Goal: Task Accomplishment & Management: Use online tool/utility

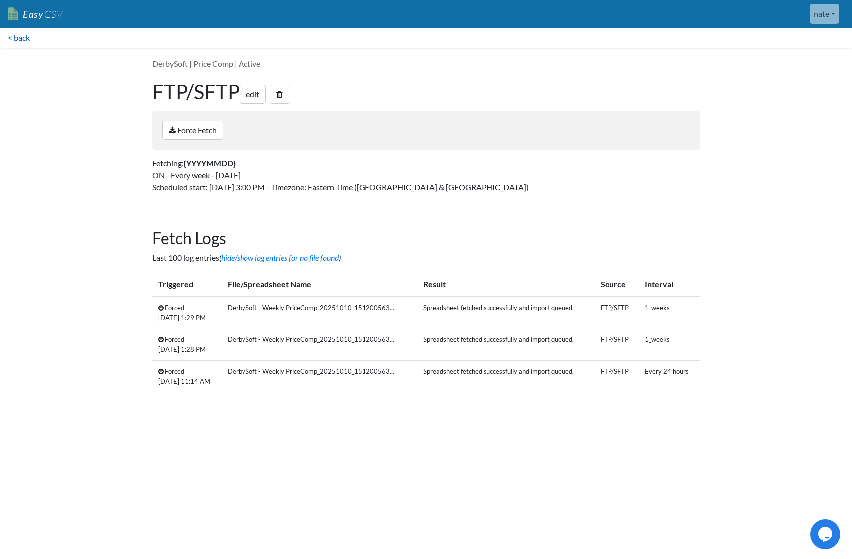
click at [19, 40] on link "< back" at bounding box center [19, 38] width 38 height 20
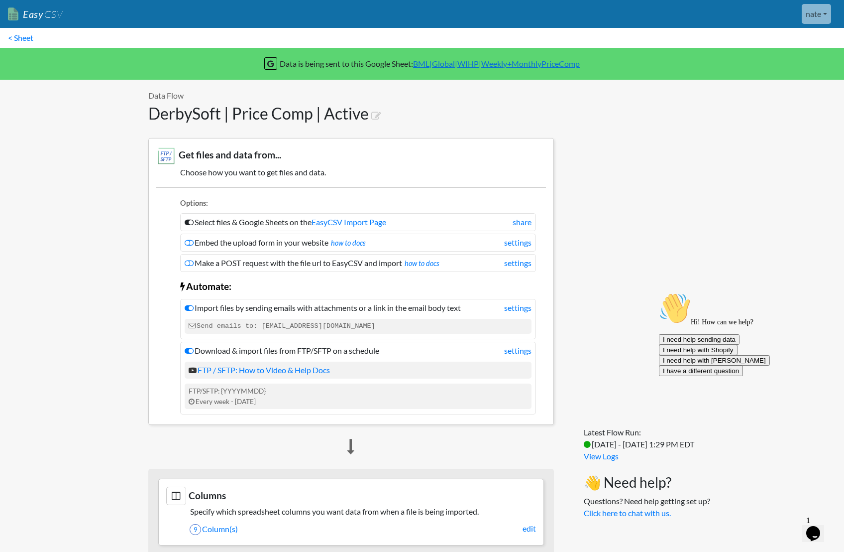
scroll to position [625, 0]
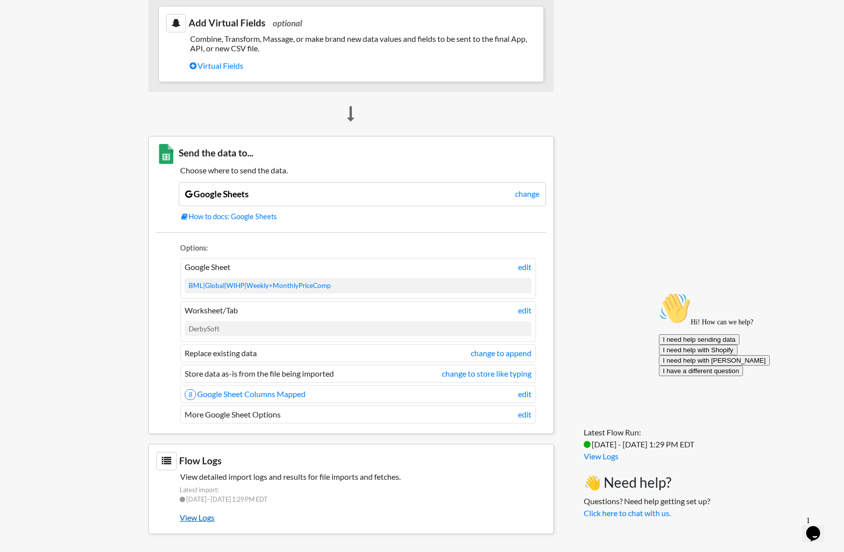
click at [207, 519] on link "View Logs" at bounding box center [363, 517] width 366 height 17
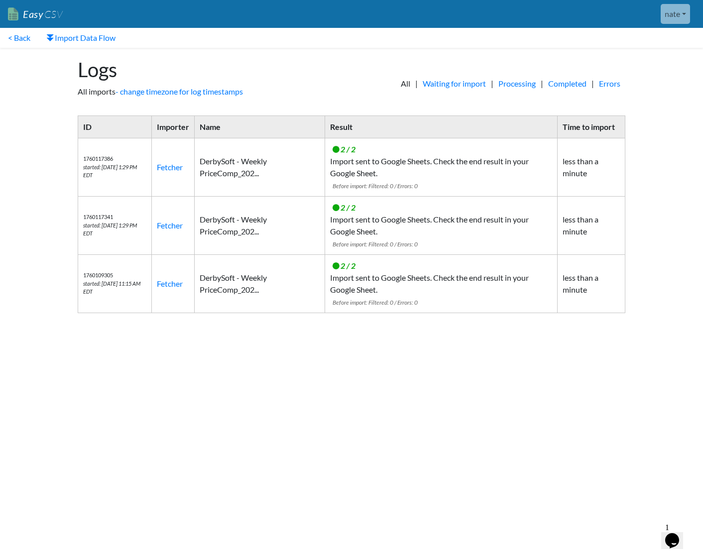
click at [680, 532] on button "Opens Chat This icon Opens the chat window." at bounding box center [672, 540] width 22 height 17
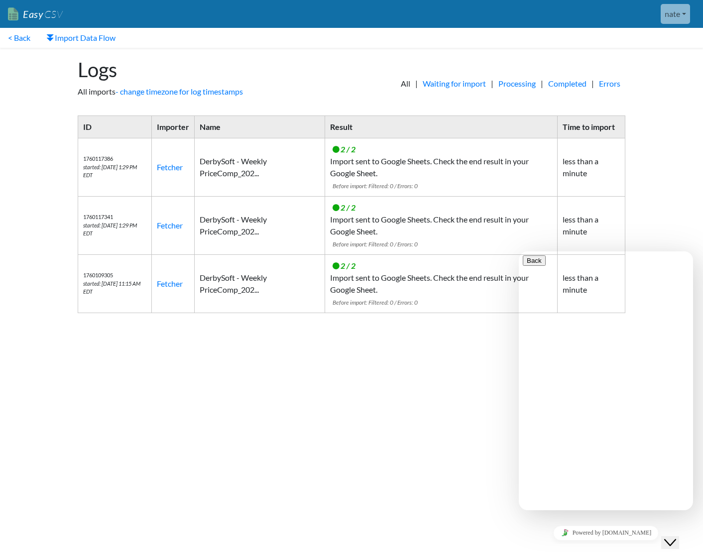
click at [679, 536] on button "Close Chat This icon closes the chat window." at bounding box center [670, 542] width 18 height 13
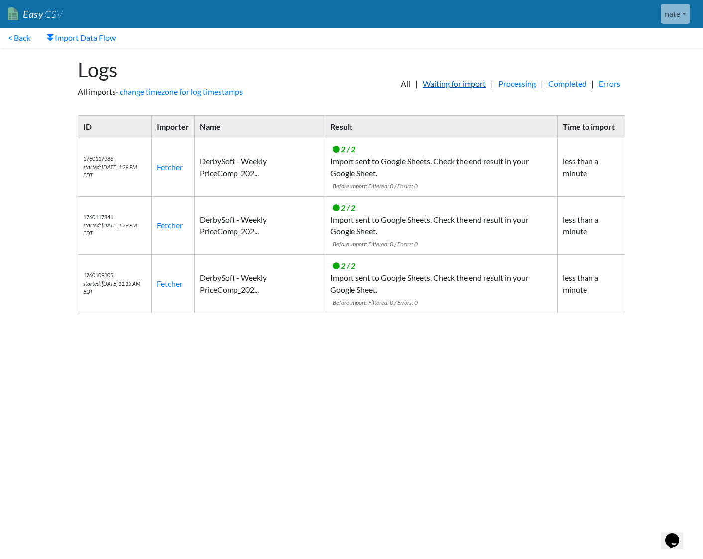
click at [432, 78] on link "Waiting for import" at bounding box center [454, 84] width 73 height 12
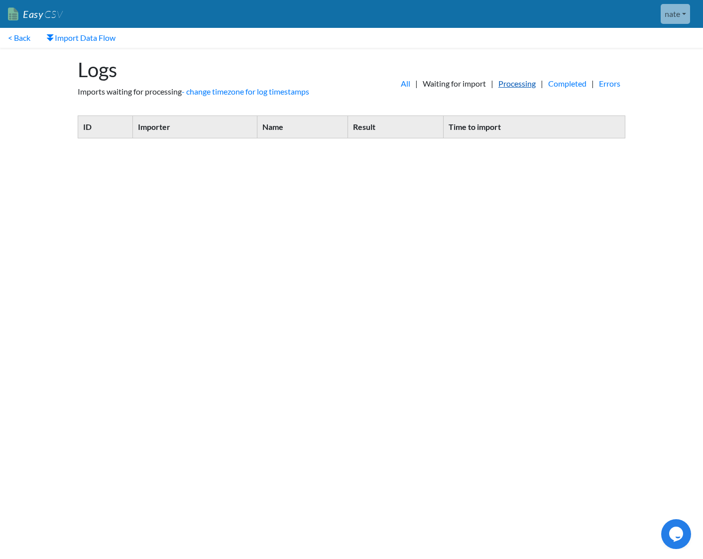
click at [503, 88] on link "Processing" at bounding box center [516, 84] width 47 height 12
click at [572, 87] on link "Completed" at bounding box center [567, 84] width 48 height 12
click at [25, 41] on link "< Back" at bounding box center [19, 38] width 38 height 20
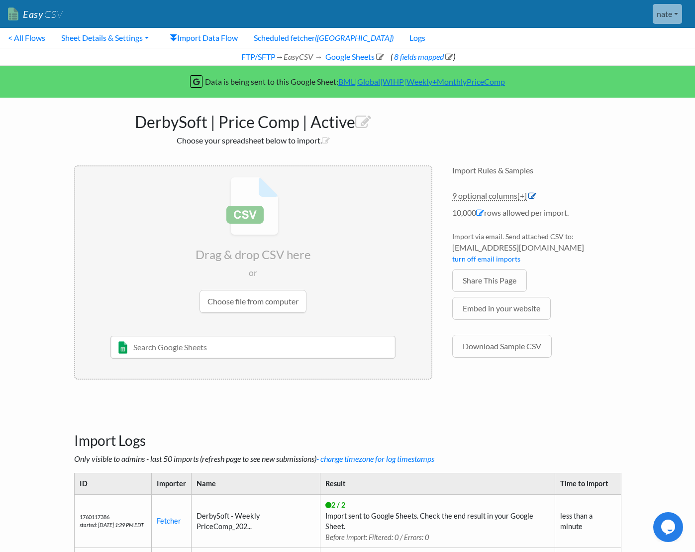
click at [537, 196] on icon at bounding box center [533, 196] width 8 height 8
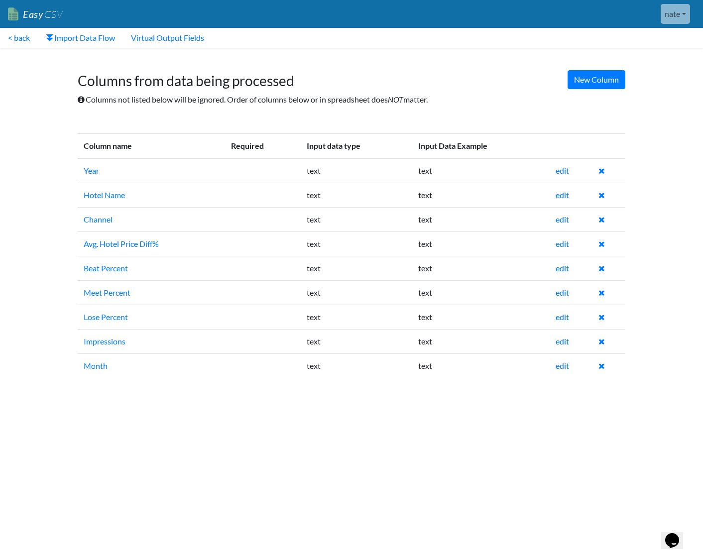
click at [142, 373] on td "Month" at bounding box center [151, 365] width 147 height 24
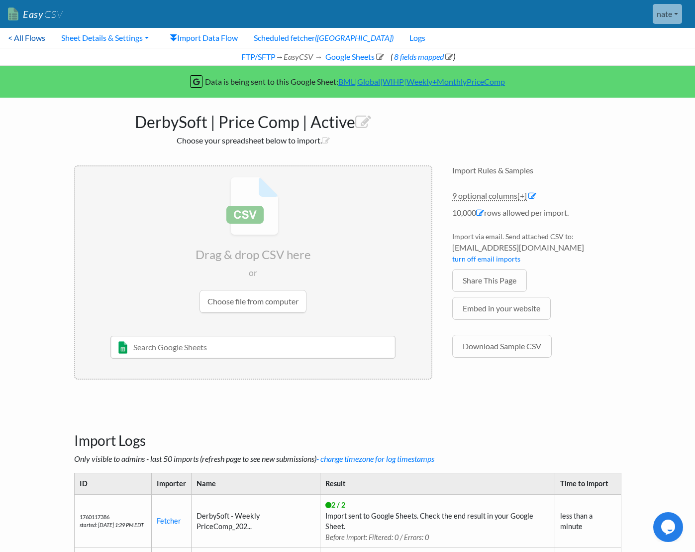
click at [43, 40] on link "< All Flows" at bounding box center [26, 38] width 53 height 20
click at [253, 62] on div "FTP/SFTP → EasyCSV → Google Sheets ( 8 fields mapped )" at bounding box center [347, 57] width 695 height 18
click at [253, 54] on link "FTP/SFTP" at bounding box center [258, 56] width 36 height 9
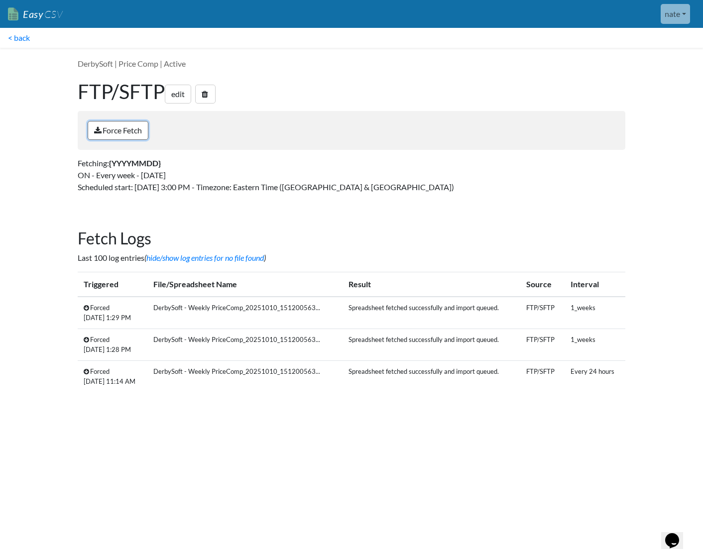
click at [130, 131] on link "Force Fetch" at bounding box center [118, 130] width 61 height 19
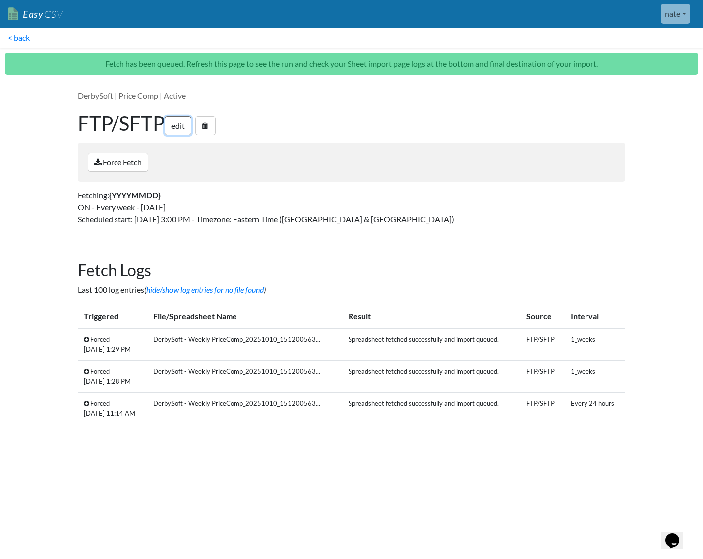
click at [180, 134] on link "edit" at bounding box center [178, 125] width 26 height 19
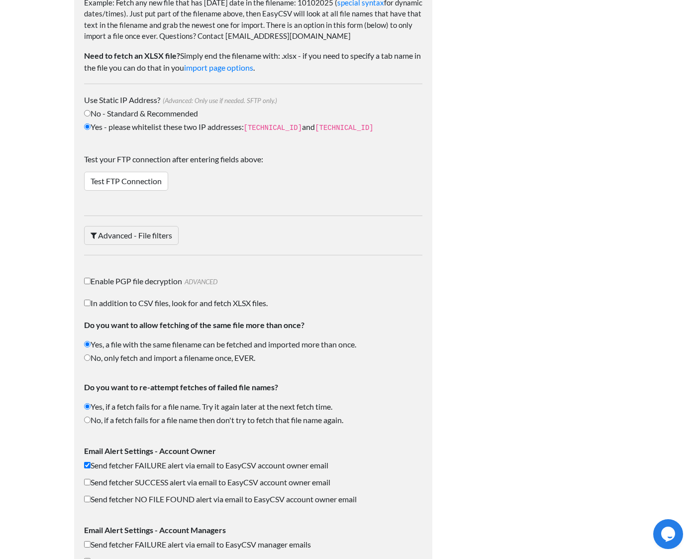
scroll to position [1345, 0]
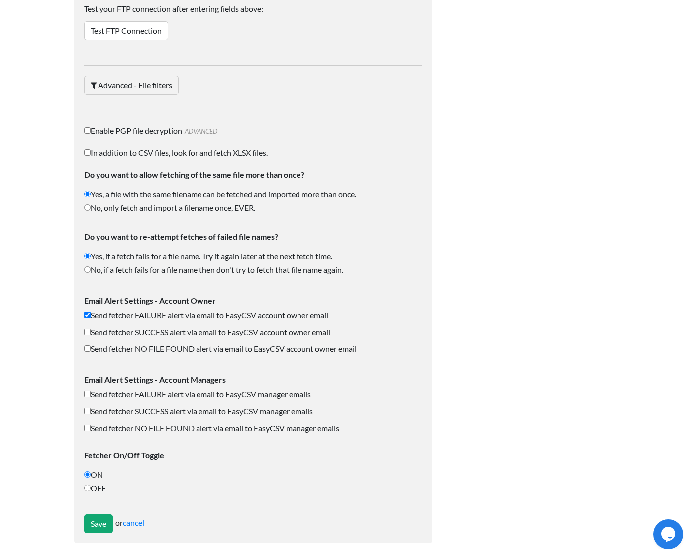
click at [111, 329] on label "Send fetcher SUCCESS alert via email to EasyCSV account owner email" at bounding box center [253, 332] width 339 height 12
click at [91, 329] on input "Send fetcher SUCCESS alert via email to EasyCSV account owner email" at bounding box center [87, 332] width 6 height 6
checkbox input "true"
click at [133, 349] on label "Send fetcher NO FILE FOUND alert via email to EasyCSV account owner email" at bounding box center [253, 349] width 339 height 12
click at [91, 349] on input "Send fetcher NO FILE FOUND alert via email to EasyCSV account owner email" at bounding box center [87, 348] width 6 height 6
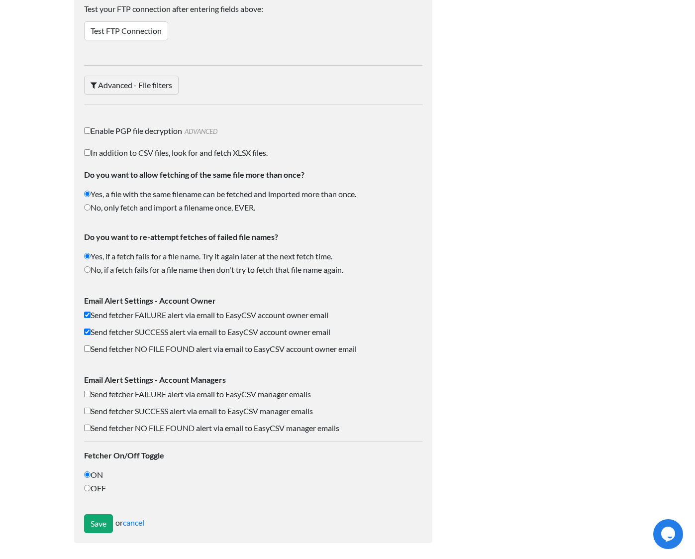
checkbox input "true"
click at [97, 521] on input "Save" at bounding box center [98, 523] width 29 height 19
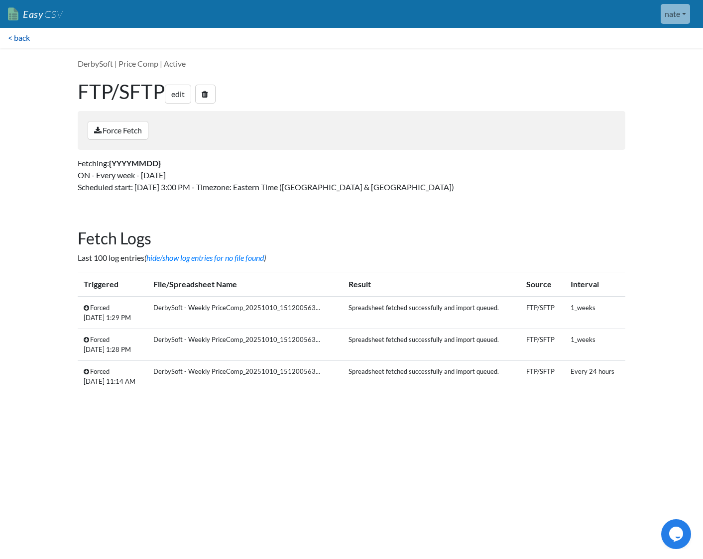
click at [26, 35] on link "< back" at bounding box center [19, 38] width 38 height 20
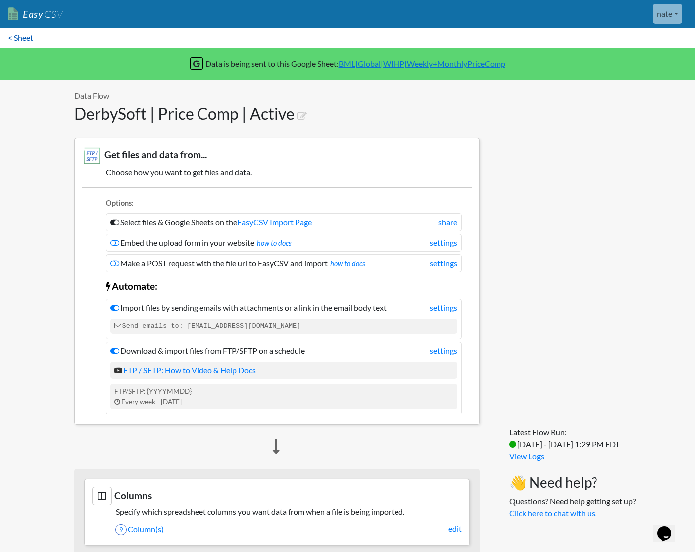
click at [30, 41] on link "< Sheet" at bounding box center [20, 38] width 41 height 20
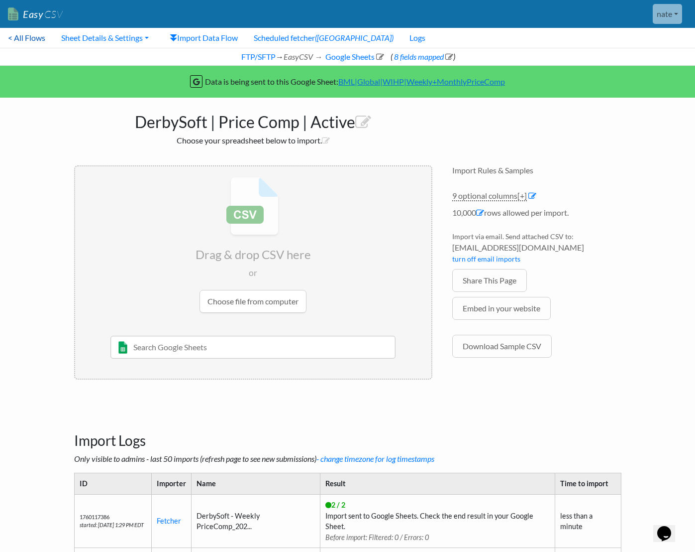
click at [36, 41] on link "< All Flows" at bounding box center [26, 38] width 53 height 20
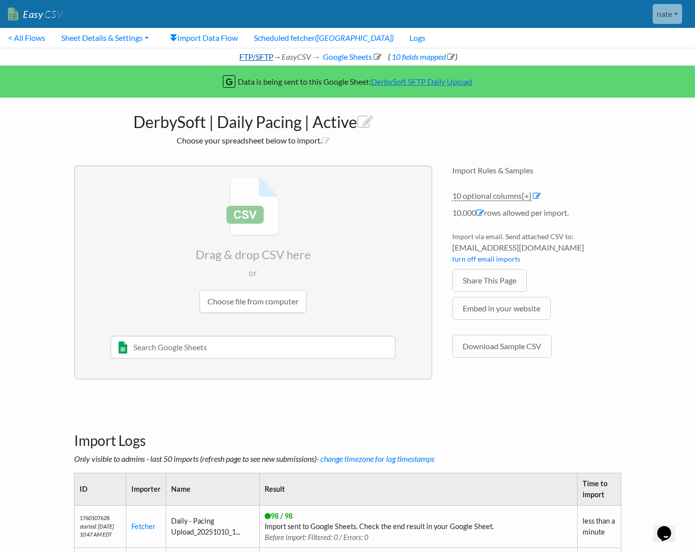
click at [247, 60] on link "FTP/SFTP" at bounding box center [256, 56] width 36 height 9
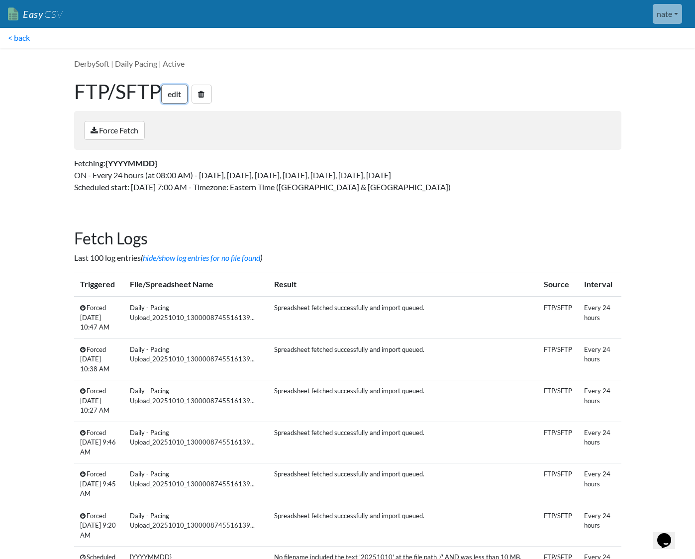
click at [169, 103] on link "edit" at bounding box center [174, 94] width 26 height 19
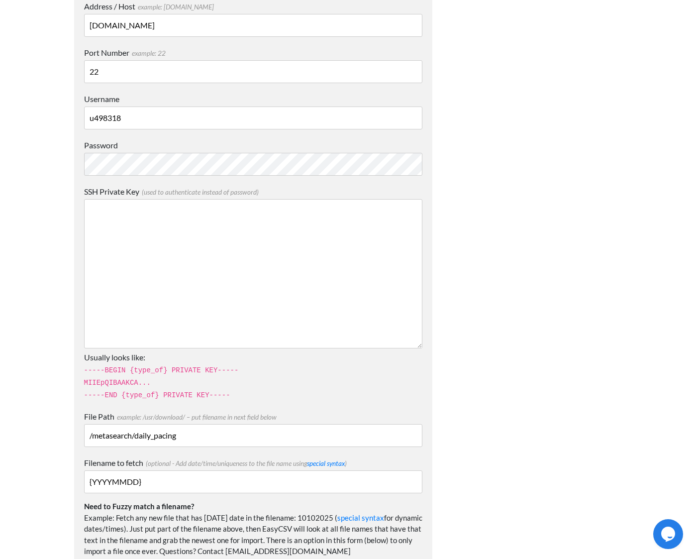
scroll to position [1419, 0]
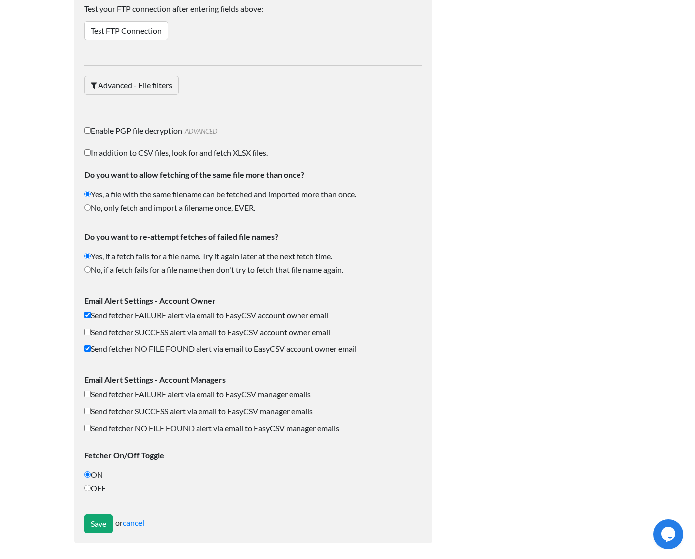
click at [123, 391] on label "Send fetcher FAILURE alert via email to EasyCSV manager emails" at bounding box center [253, 394] width 339 height 12
click at [91, 391] on input "Send fetcher FAILURE alert via email to EasyCSV manager emails" at bounding box center [87, 394] width 6 height 6
checkbox input "true"
click at [121, 407] on label "Send fetcher SUCCESS alert via email to EasyCSV manager emails" at bounding box center [253, 411] width 339 height 12
click at [91, 408] on input "Send fetcher SUCCESS alert via email to EasyCSV manager emails" at bounding box center [87, 411] width 6 height 6
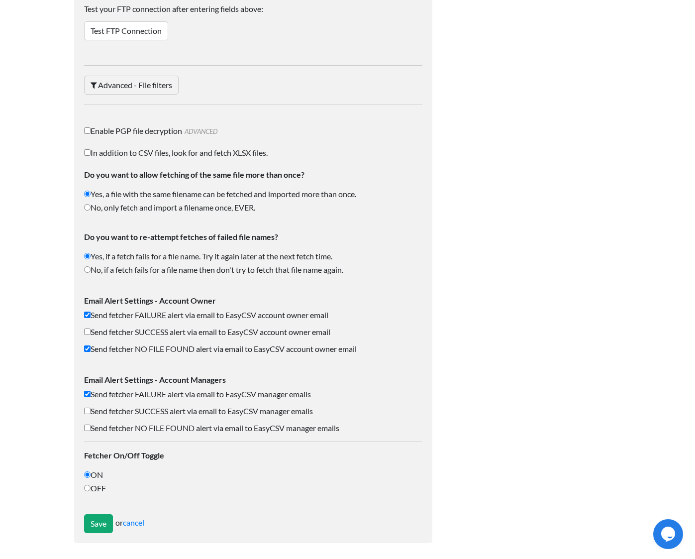
checkbox input "true"
click at [115, 423] on label "Send fetcher NO FILE FOUND alert via email to EasyCSV manager emails" at bounding box center [253, 428] width 339 height 12
click at [91, 425] on input "Send fetcher NO FILE FOUND alert via email to EasyCSV manager emails" at bounding box center [87, 428] width 6 height 6
checkbox input "true"
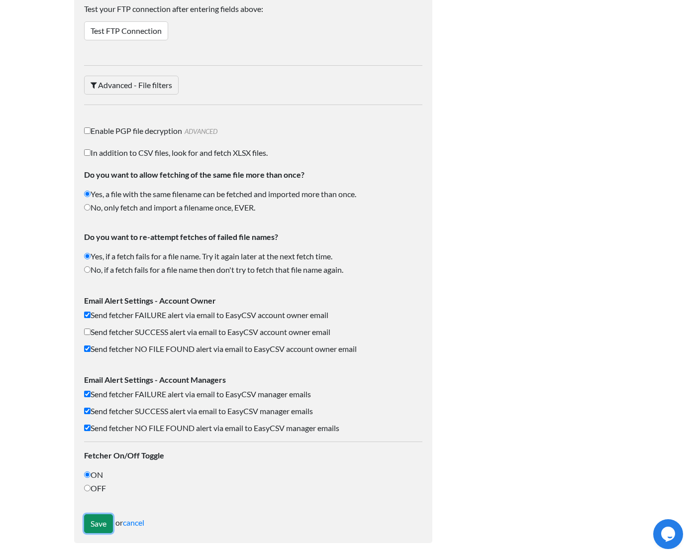
click at [89, 524] on input "Save" at bounding box center [98, 523] width 29 height 19
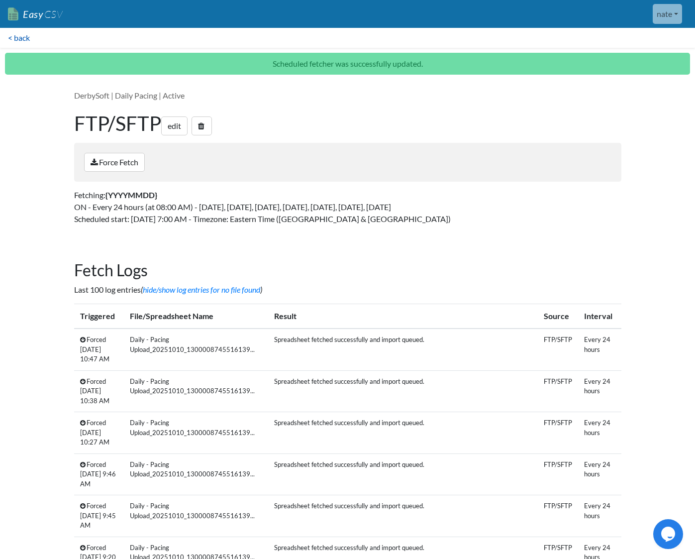
click at [29, 36] on link "< back" at bounding box center [19, 38] width 38 height 20
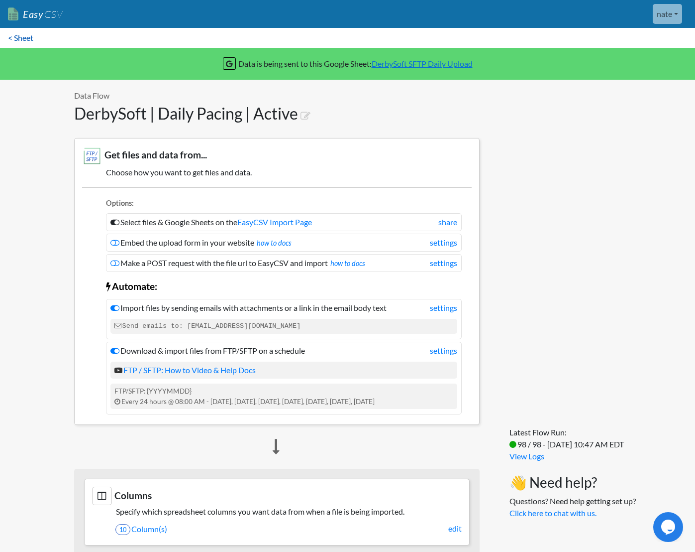
click at [31, 35] on link "< Sheet" at bounding box center [20, 38] width 41 height 20
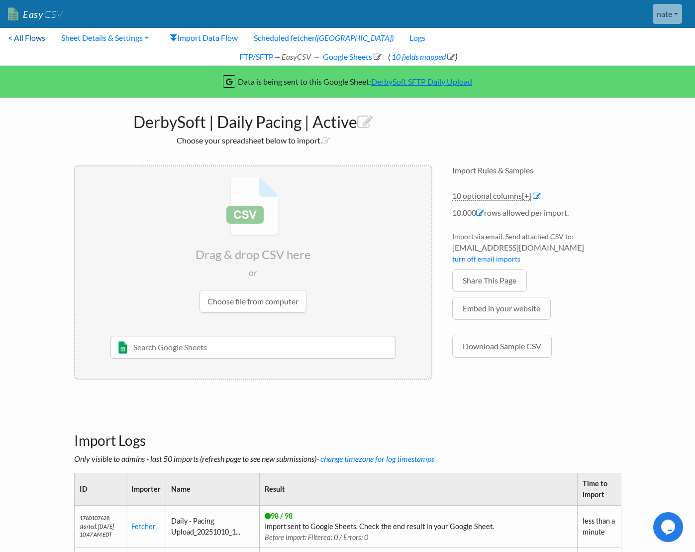
click at [37, 36] on link "< All Flows" at bounding box center [26, 38] width 53 height 20
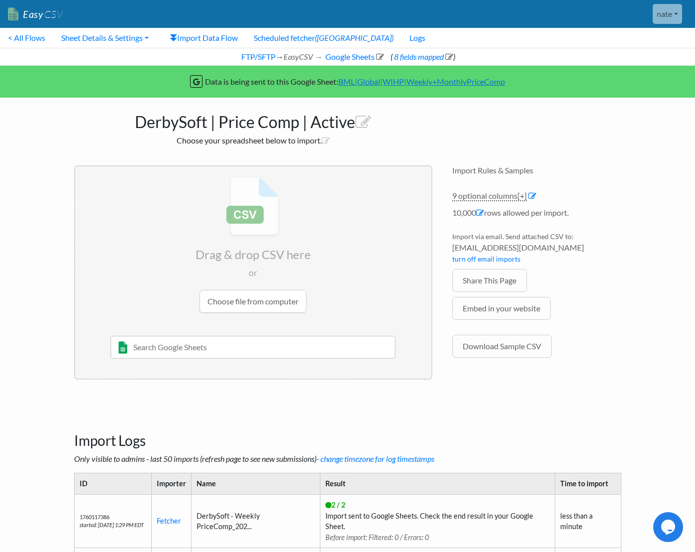
scroll to position [159, 0]
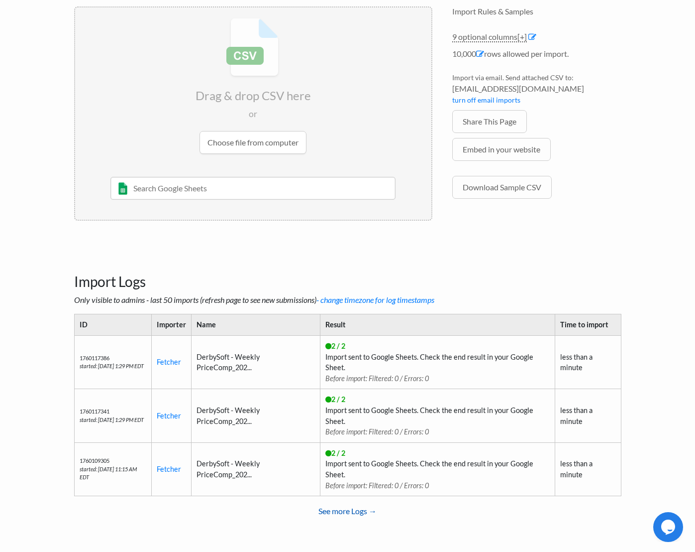
click at [362, 508] on link "See more Logs →" at bounding box center [348, 511] width 548 height 20
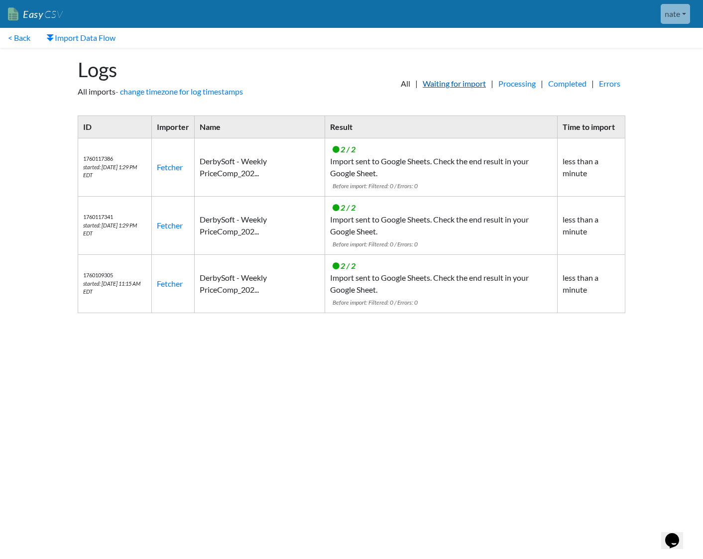
click at [426, 84] on link "Waiting for import" at bounding box center [454, 84] width 73 height 12
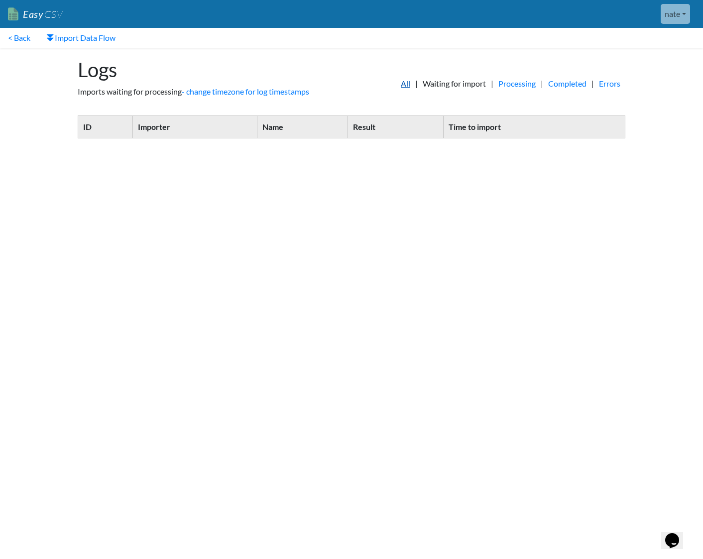
click at [398, 83] on link "All" at bounding box center [405, 84] width 19 height 12
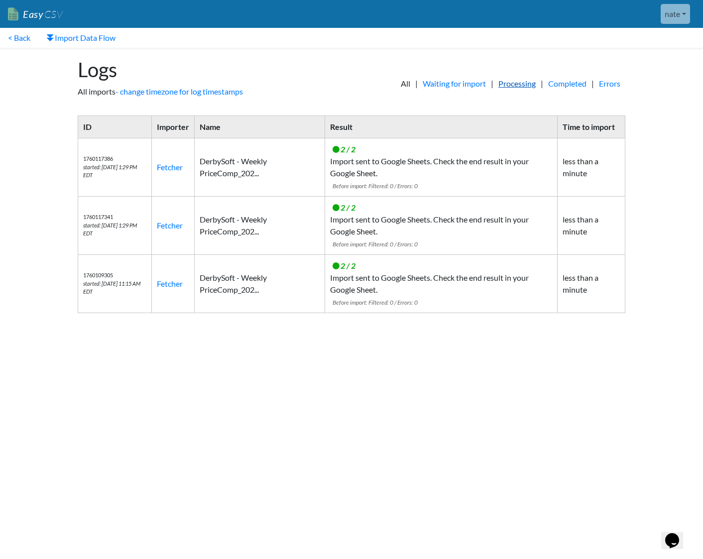
click at [525, 86] on link "Processing" at bounding box center [516, 84] width 47 height 12
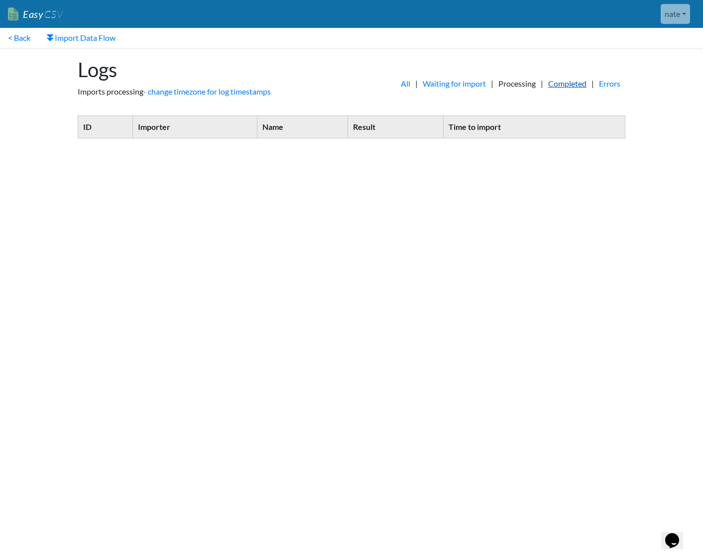
click at [545, 83] on link "Completed" at bounding box center [567, 84] width 48 height 12
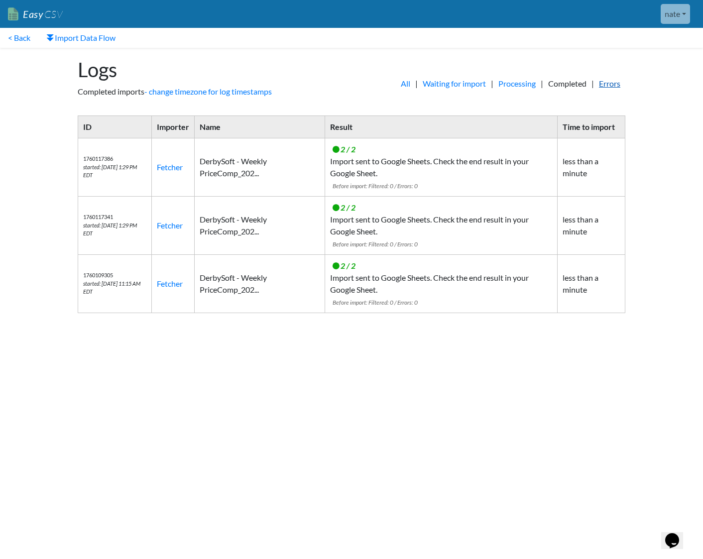
click at [621, 84] on link "Errors" at bounding box center [609, 84] width 31 height 12
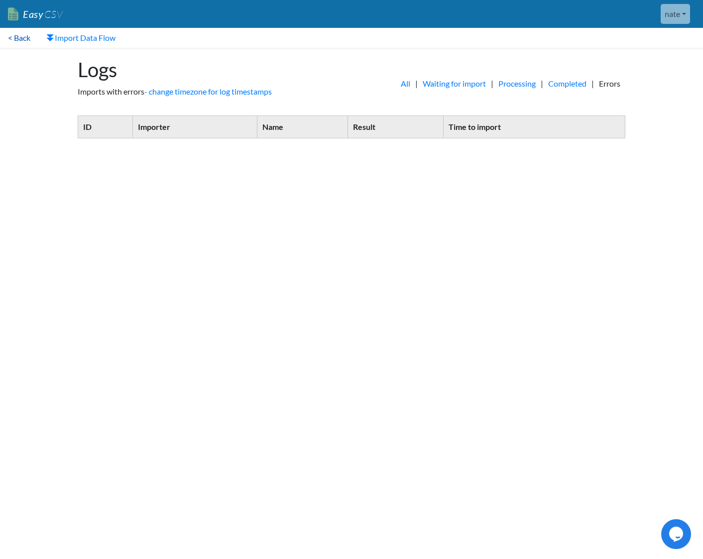
click at [22, 39] on link "< Back" at bounding box center [19, 38] width 38 height 20
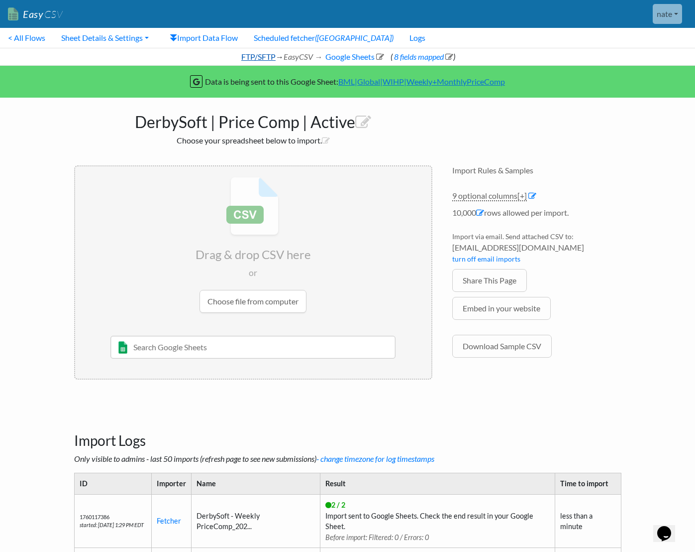
click at [263, 59] on link "FTP/SFTP" at bounding box center [258, 56] width 36 height 9
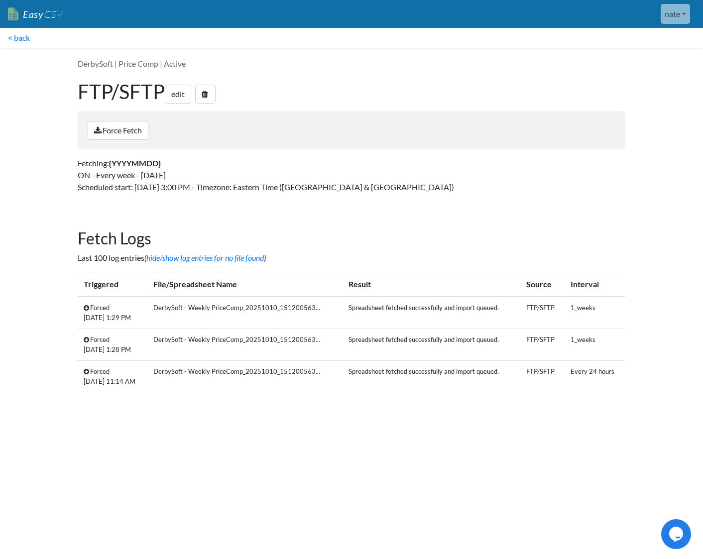
click at [339, 141] on div "Force Fetch" at bounding box center [352, 130] width 548 height 39
click at [208, 93] on icon at bounding box center [205, 94] width 6 height 8
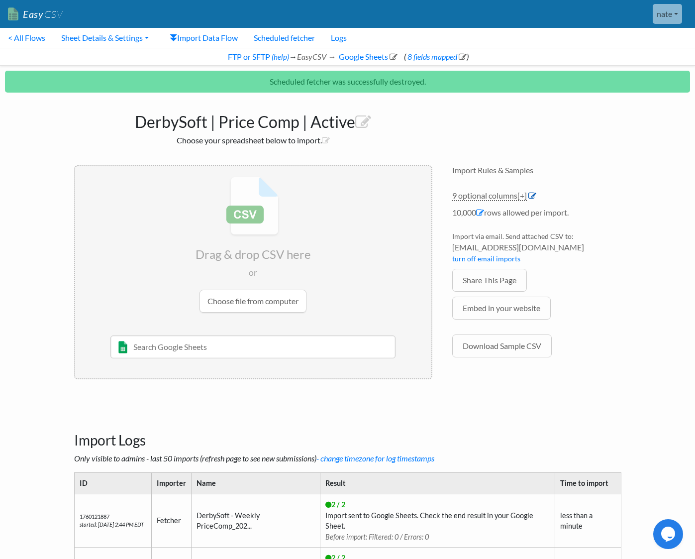
click at [535, 194] on icon at bounding box center [533, 196] width 8 height 8
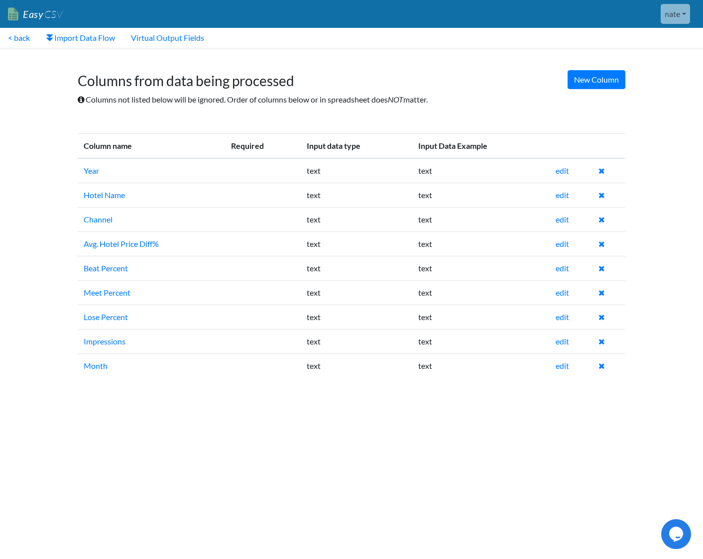
click at [590, 181] on td "edit" at bounding box center [571, 170] width 43 height 25
click at [600, 171] on icon at bounding box center [601, 171] width 6 height 8
click at [22, 38] on link "< back" at bounding box center [19, 38] width 38 height 20
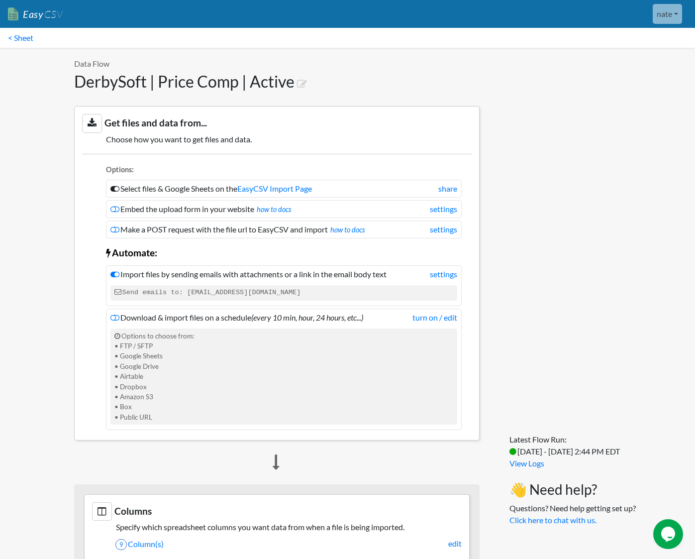
click at [22, 18] on link "Easy CSV" at bounding box center [35, 14] width 55 height 20
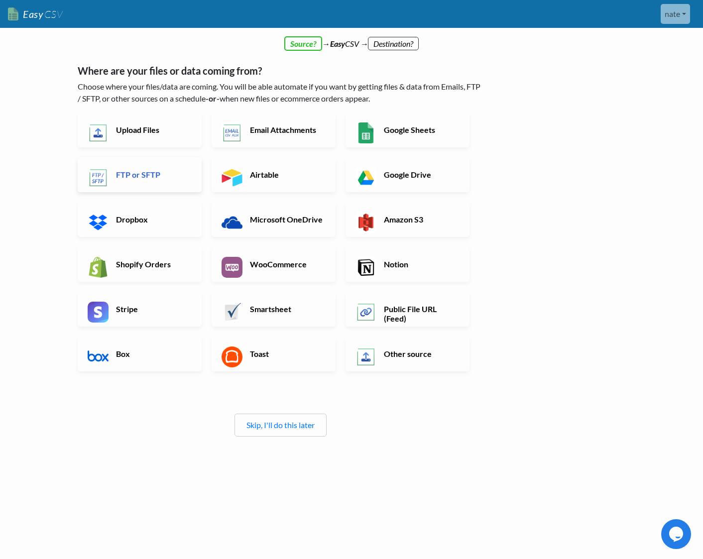
click at [159, 161] on link "FTP or SFTP" at bounding box center [140, 174] width 124 height 35
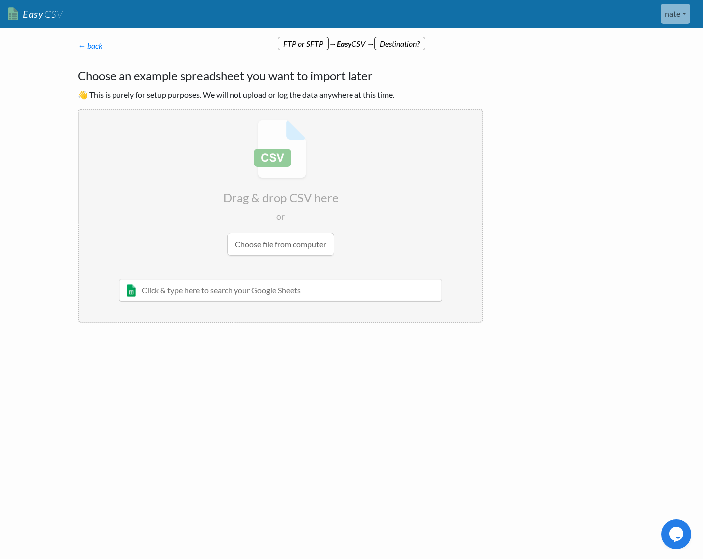
click at [284, 239] on input "file" at bounding box center [281, 188] width 404 height 157
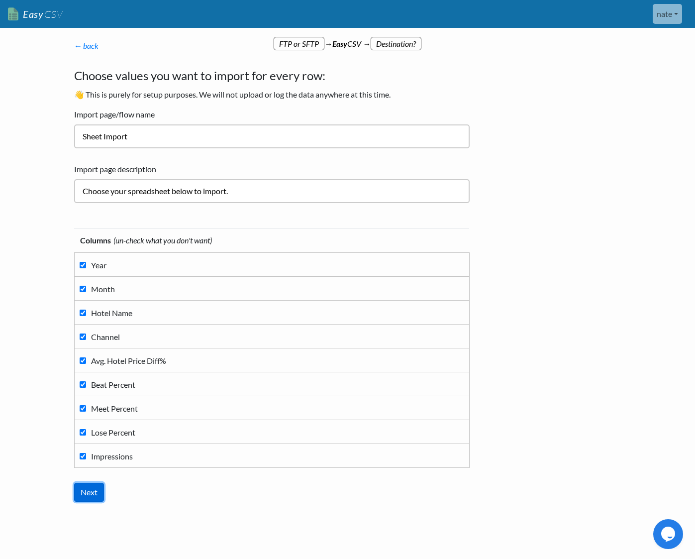
click at [88, 491] on input "Next" at bounding box center [89, 492] width 30 height 19
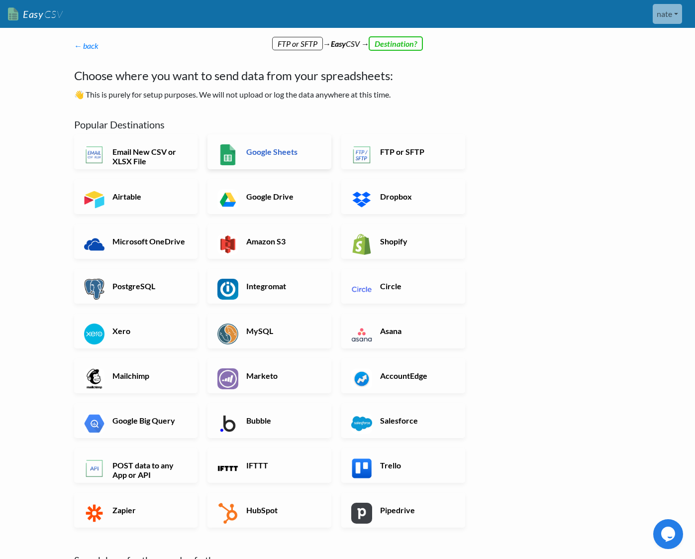
click at [280, 153] on h6 "Google Sheets" at bounding box center [283, 151] width 78 height 9
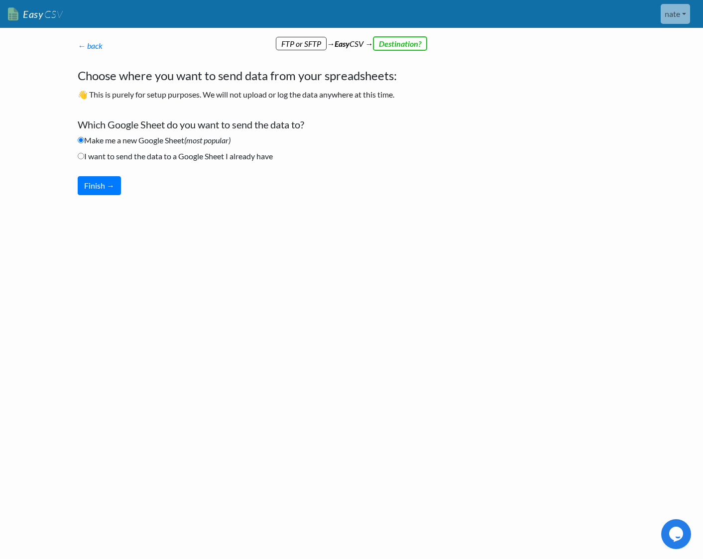
click at [221, 157] on label "I want to send the data to a Google Sheet I already have" at bounding box center [175, 156] width 195 height 12
click at [84, 157] on input "I want to send the data to a Google Sheet I already have" at bounding box center [81, 156] width 6 height 6
radio input "true"
click at [106, 182] on button "Finish →" at bounding box center [99, 185] width 43 height 19
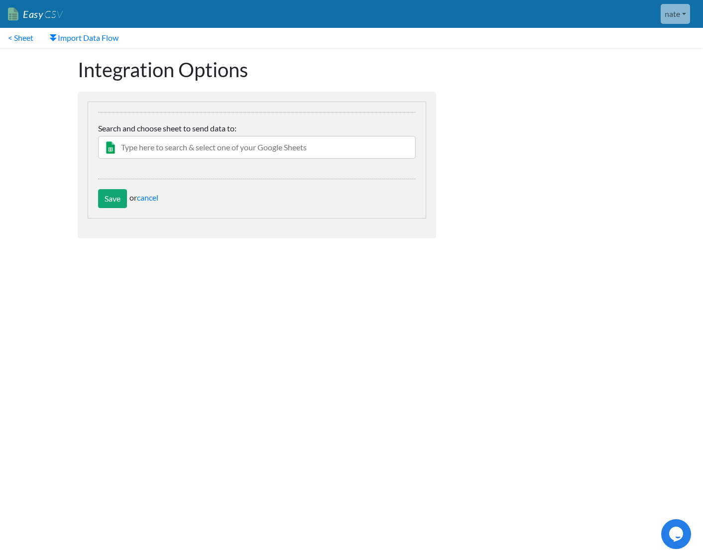
click at [169, 147] on input "text" at bounding box center [257, 147] width 318 height 23
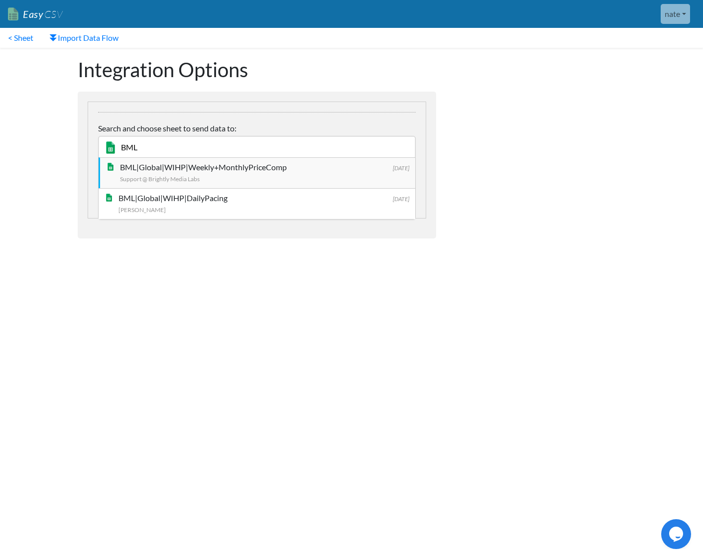
type input "BML"
click at [172, 166] on div "BML|Global|WIHP|Weekly+MonthlyPriceComp" at bounding box center [264, 167] width 289 height 12
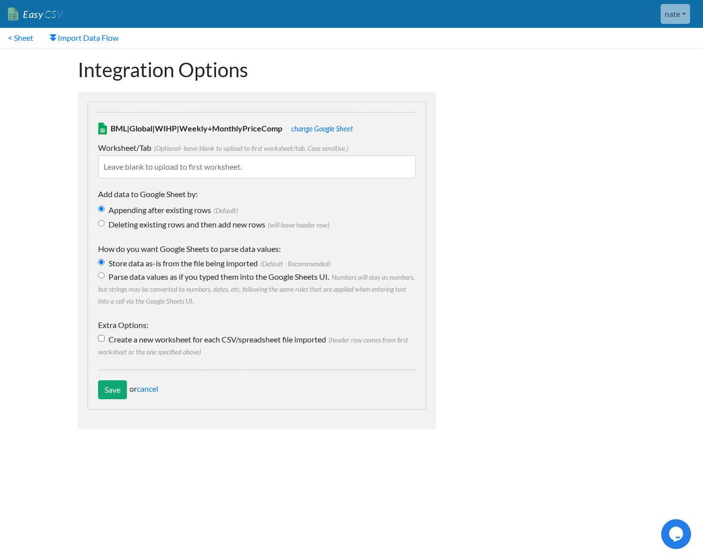
click at [165, 234] on p "How do you want Google Sheets to parse data values:" at bounding box center [257, 245] width 318 height 24
click at [168, 222] on label "Deleting existing rows and then add new rows (will leave header row)" at bounding box center [257, 225] width 318 height 12
click at [105, 222] on input "Deleting existing rows and then add new rows (will leave header row)" at bounding box center [101, 223] width 6 height 6
radio input "true"
click at [102, 391] on input "Save" at bounding box center [112, 389] width 29 height 19
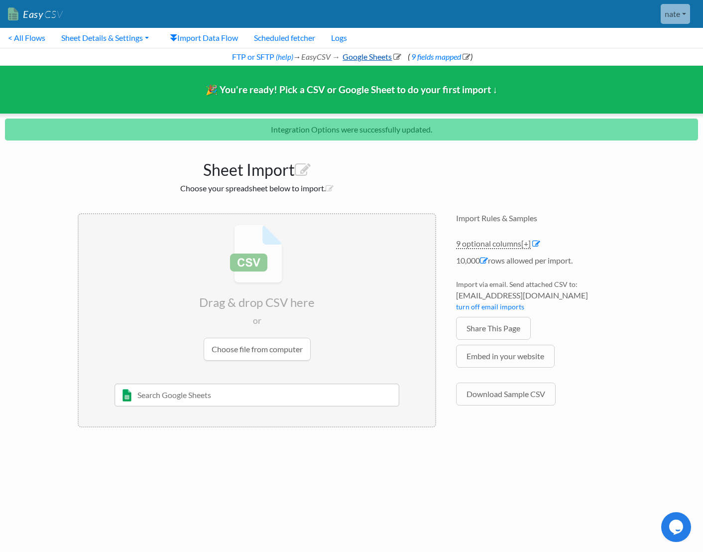
click at [382, 55] on link "Google Sheets" at bounding box center [371, 56] width 60 height 9
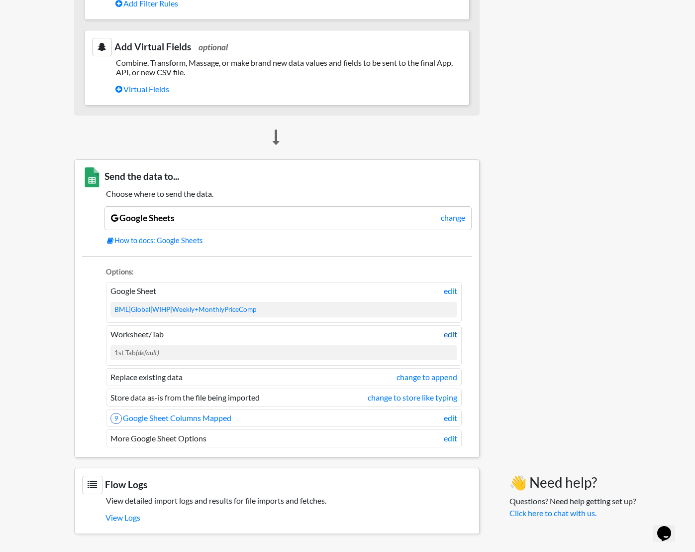
click at [455, 334] on link "edit" at bounding box center [450, 334] width 13 height 12
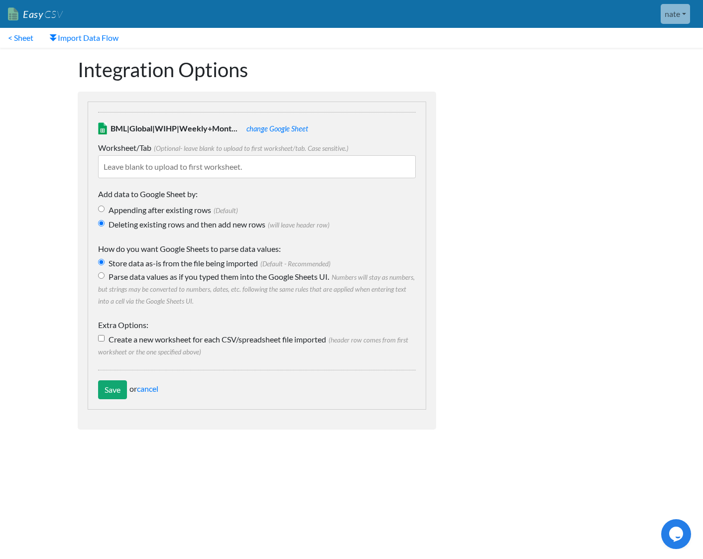
click at [181, 166] on input "text" at bounding box center [257, 166] width 318 height 23
type input "DerbySoft"
click at [112, 386] on input "Save" at bounding box center [112, 389] width 29 height 19
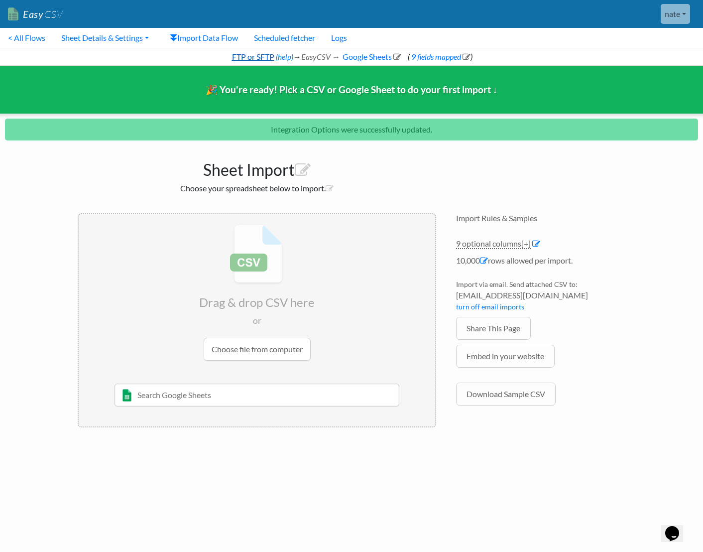
click at [265, 53] on link "FTP or SFTP" at bounding box center [252, 56] width 44 height 9
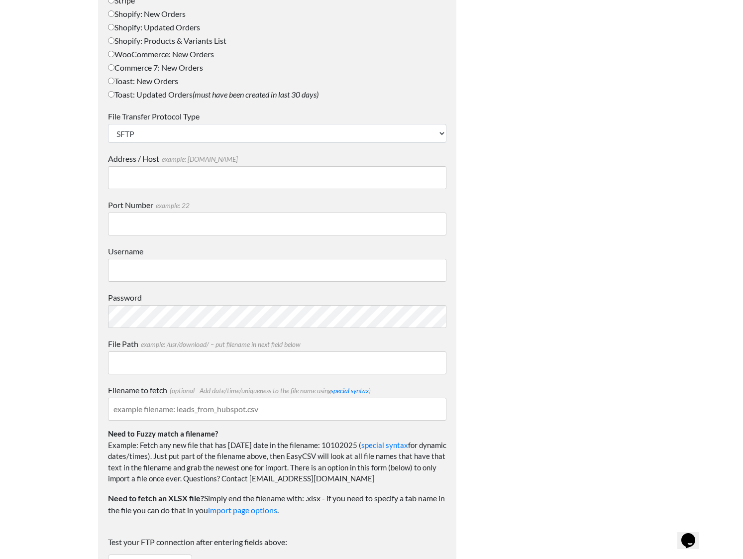
scroll to position [621, 0]
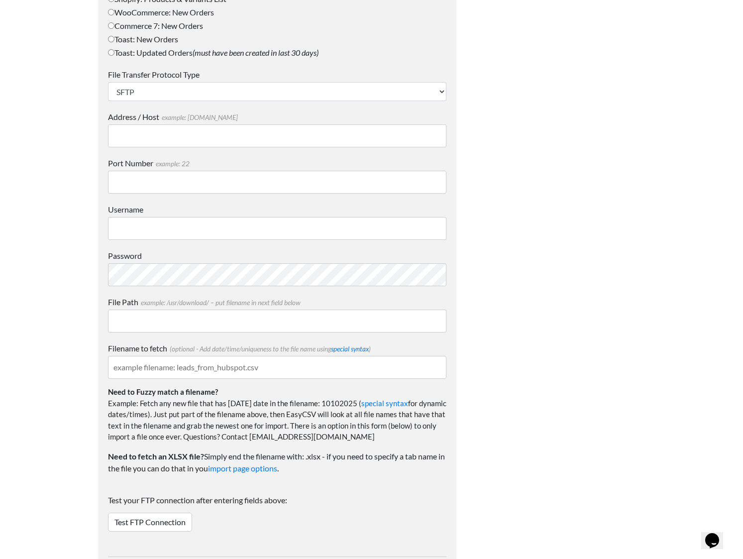
type input "[EMAIL_ADDRESS][DOMAIN_NAME]"
click at [149, 137] on input "Address / Host example: mydomain.com" at bounding box center [277, 135] width 339 height 23
paste input "u498318.your-storagebox.de"
type input "u498318.your-storagebox.de"
click at [227, 226] on input "nate@brightlymedialabs.com" at bounding box center [277, 228] width 339 height 23
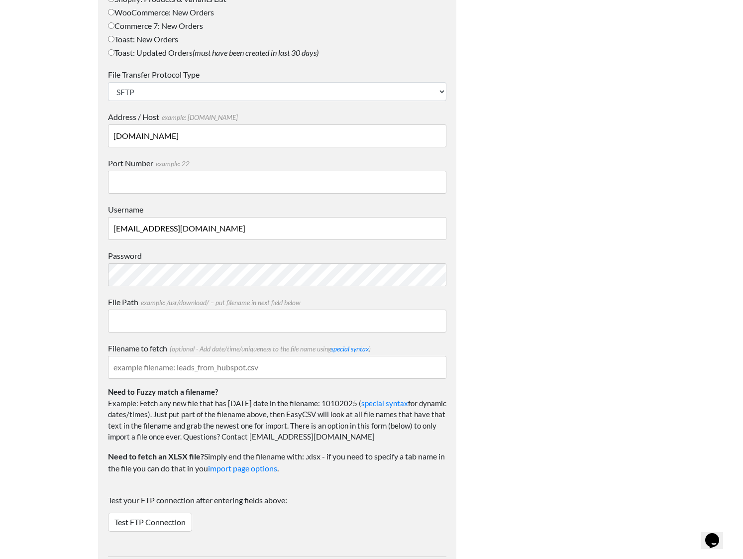
click at [227, 226] on input "nate@brightlymedialabs.com" at bounding box center [277, 228] width 339 height 23
paste input "u498318"
type input "u498318"
click at [191, 189] on input "Port Number example: 22" at bounding box center [277, 182] width 339 height 23
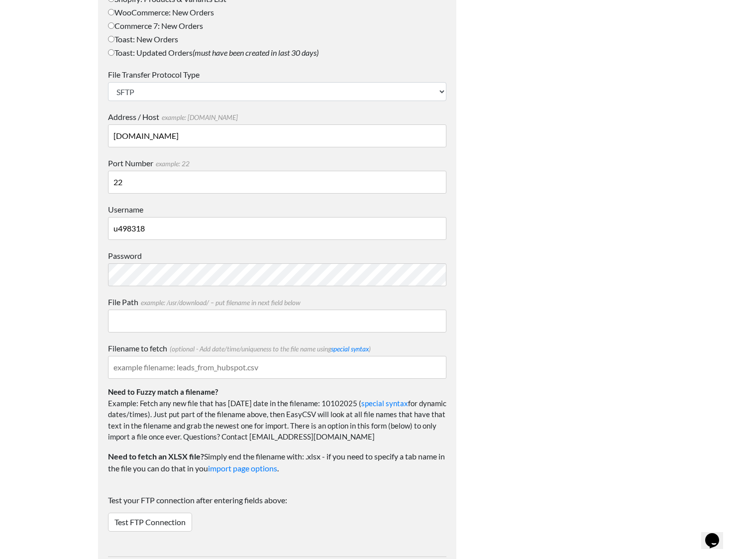
click at [176, 185] on input "22" at bounding box center [277, 182] width 339 height 23
type input "23"
click at [242, 323] on input "File Path example: /usr/download/ – put filename in next field below" at bounding box center [277, 321] width 339 height 23
paste input "/metasearch/price_comp"
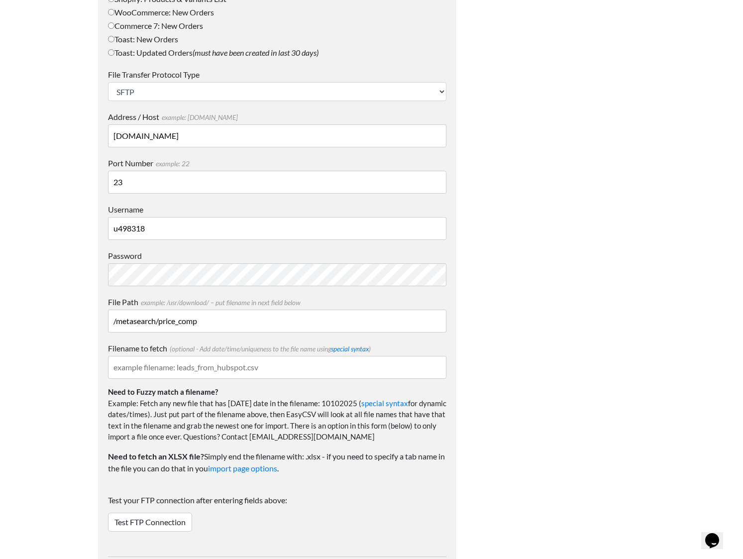
type input "/metasearch/price_comp"
click at [328, 373] on input "Filename to fetch (optional - Add date/time/uniqueness to the file name using s…" at bounding box center [277, 367] width 339 height 23
type input "{YYYYMMDD}"
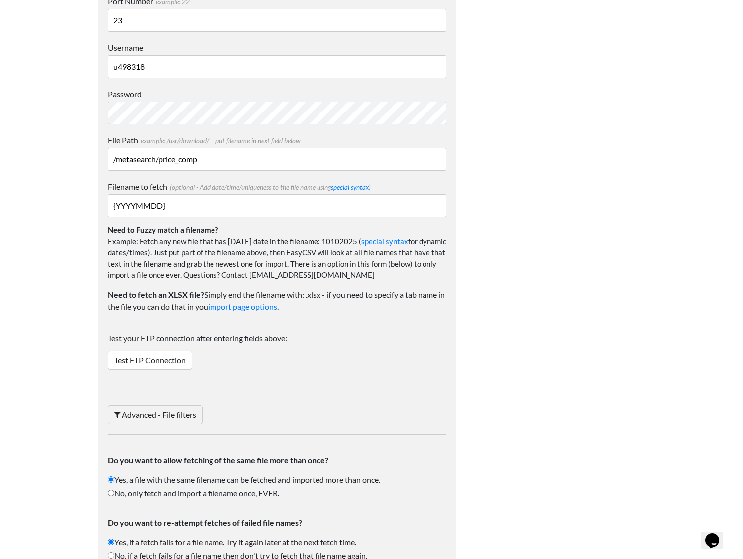
scroll to position [824, 0]
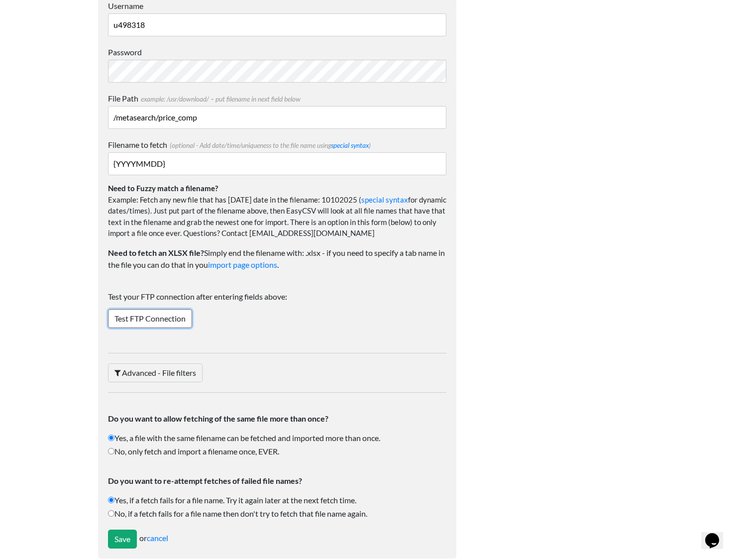
click at [152, 321] on link "Test FTP Connection" at bounding box center [150, 318] width 84 height 19
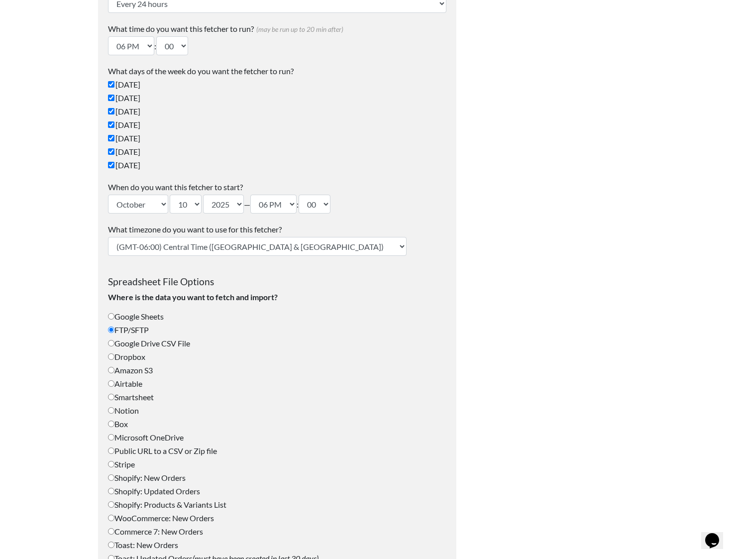
scroll to position [73, 0]
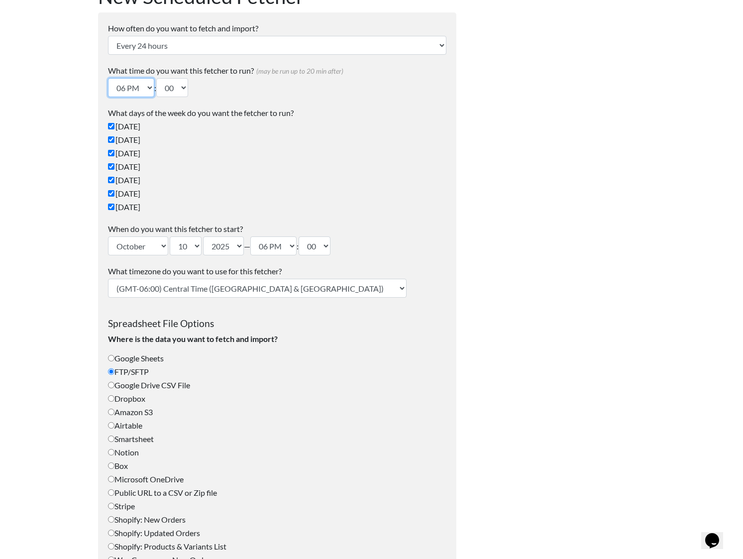
click at [139, 80] on select "12 AM 01 AM 02 AM 03 AM 04 AM 05 AM 06 AM 07 AM 08 AM 09 AM 10 AM 11 AM 12 PM 0…" at bounding box center [131, 87] width 46 height 19
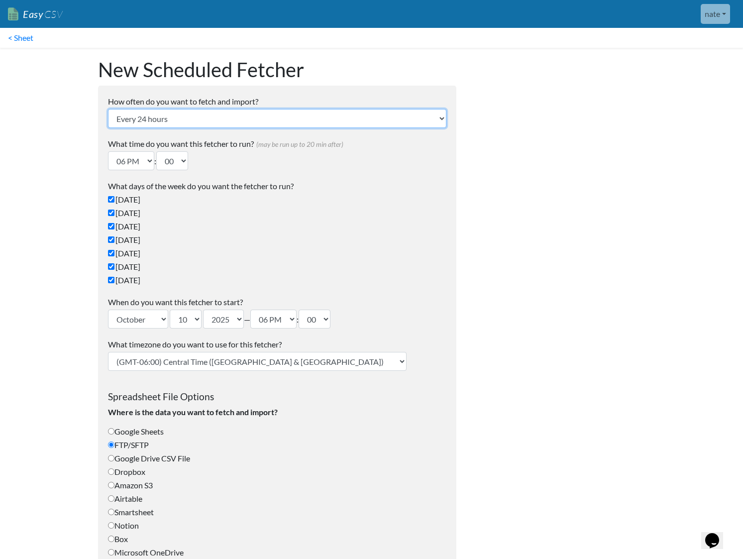
click at [187, 124] on select "Every 24 hours Every 4 hours Every hour Every 10-20 minutes Every 1 week Every …" at bounding box center [277, 118] width 339 height 19
select select "1_weeks"
click at [108, 109] on select "Every 24 hours Every 4 hours Every hour Every 10-20 minutes Every 1 week Every …" at bounding box center [277, 118] width 339 height 19
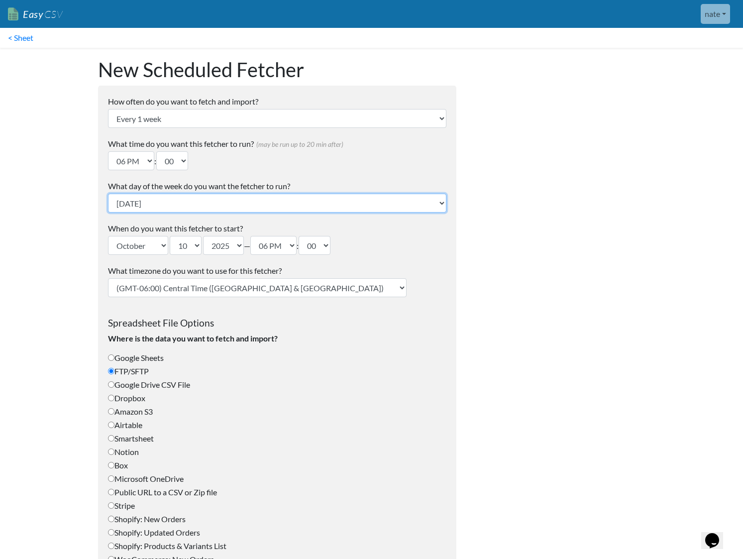
click at [154, 210] on select "Sunday Monday Tuesday Wednesday Thursday Friday Saturday" at bounding box center [277, 203] width 339 height 19
select select "Monday"
click at [108, 194] on select "Sunday Monday Tuesday Wednesday Thursday Friday Saturday" at bounding box center [277, 203] width 339 height 19
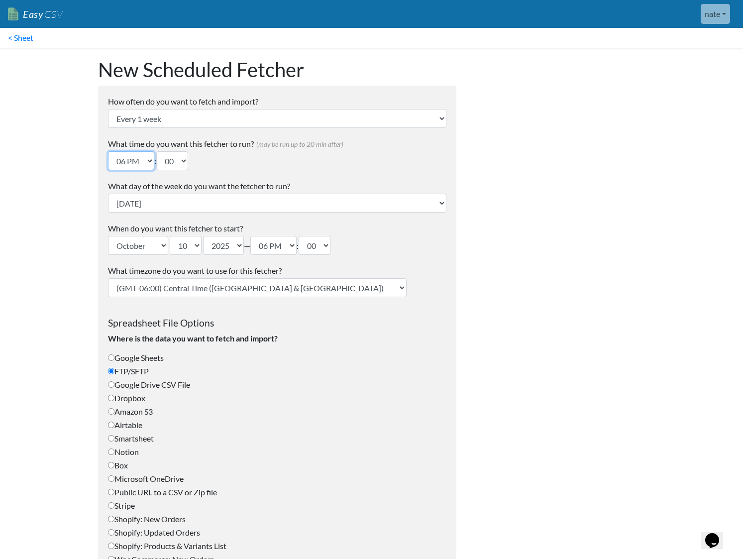
click at [132, 164] on select "12 AM 01 AM 02 AM 03 AM 04 AM 05 AM 06 AM 07 AM 08 AM 09 AM 10 AM 11 AM 12 PM 0…" at bounding box center [131, 160] width 46 height 19
click at [120, 169] on select "12 AM 01 AM 02 AM 03 AM 04 AM 05 AM 06 AM 07 AM 08 AM 09 AM 10 AM 11 AM 12 PM 0…" at bounding box center [131, 160] width 46 height 19
select select "13"
click at [108, 151] on select "12 AM 01 AM 02 AM 03 AM 04 AM 05 AM 06 AM 07 AM 08 AM 09 AM 10 AM 11 AM 12 PM 0…" at bounding box center [131, 160] width 46 height 19
click at [205, 290] on select "(GMT-12:00) International Date Line West (GMT-11:00) American Samoa (GMT-11:00)…" at bounding box center [257, 287] width 299 height 19
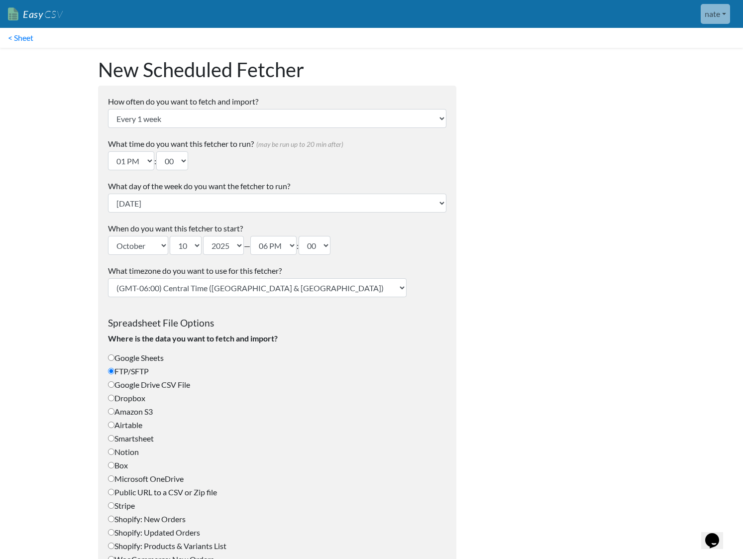
click at [218, 295] on select "(GMT-12:00) International Date Line West (GMT-11:00) American Samoa (GMT-11:00)…" at bounding box center [257, 287] width 299 height 19
select select "Eastern Time (US & Canada)"
click at [108, 278] on select "(GMT-12:00) International Date Line West (GMT-11:00) American Samoa (GMT-11:00)…" at bounding box center [257, 287] width 299 height 19
click at [140, 158] on select "12 AM 01 AM 02 AM 03 AM 04 AM 05 AM 06 AM 07 AM 08 AM 09 AM 10 AM 11 AM 12 PM 0…" at bounding box center [131, 160] width 46 height 19
select select "09"
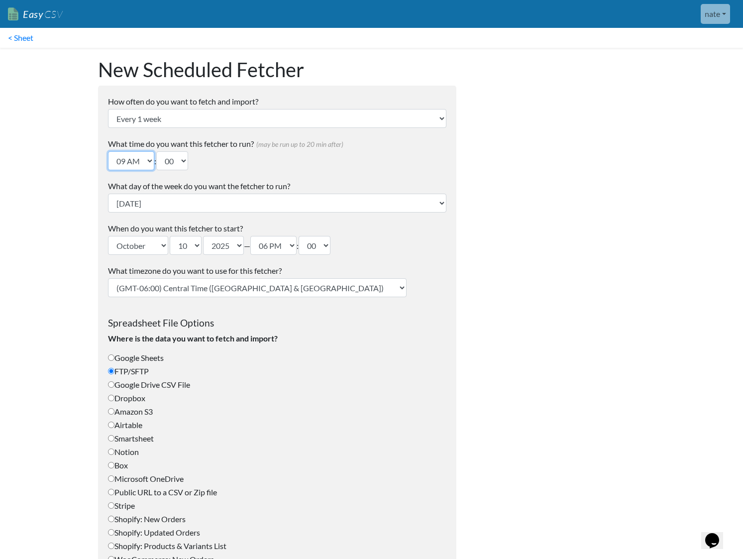
click at [108, 151] on select "12 AM 01 AM 02 AM 03 AM 04 AM 05 AM 06 AM 07 AM 08 AM 09 AM 10 AM 11 AM 12 PM 0…" at bounding box center [131, 160] width 46 height 19
drag, startPoint x: 352, startPoint y: 340, endPoint x: 349, endPoint y: 336, distance: 5.1
click at [349, 336] on label "Where is the data you want to fetch and import?" at bounding box center [277, 339] width 339 height 12
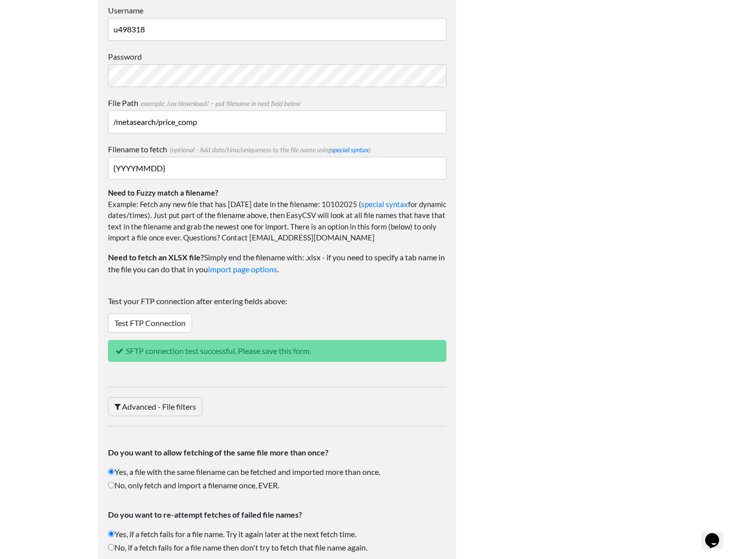
scroll to position [797, 0]
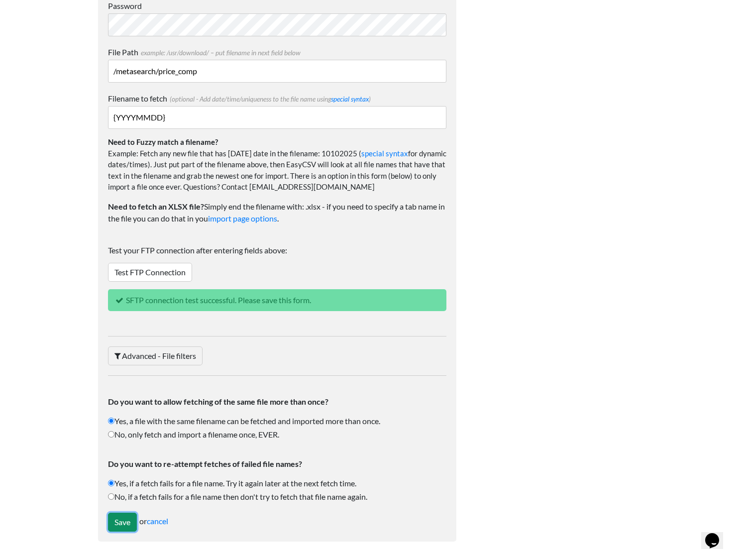
click at [119, 519] on input "Save" at bounding box center [122, 522] width 29 height 19
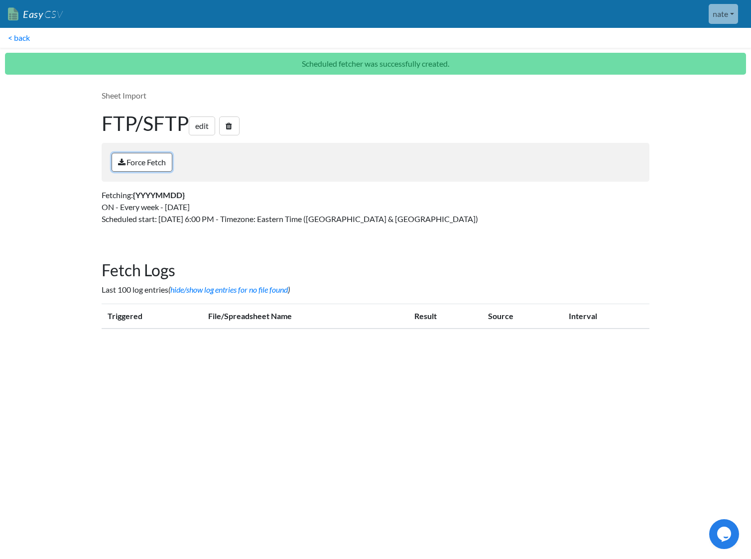
click at [153, 164] on link "Force Fetch" at bounding box center [142, 162] width 61 height 19
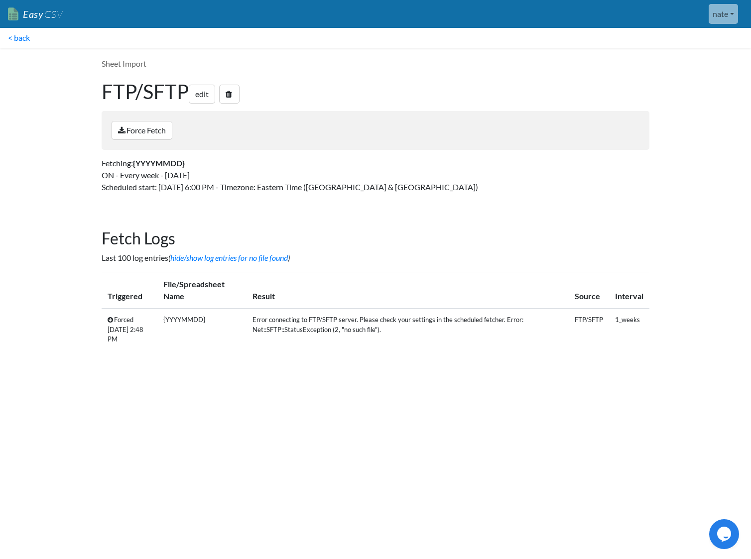
click at [298, 334] on td "Error connecting to FTP/SFTP server. Please check your settings in the schedule…" at bounding box center [407, 330] width 322 height 42
click at [33, 42] on link "< back" at bounding box center [19, 38] width 38 height 20
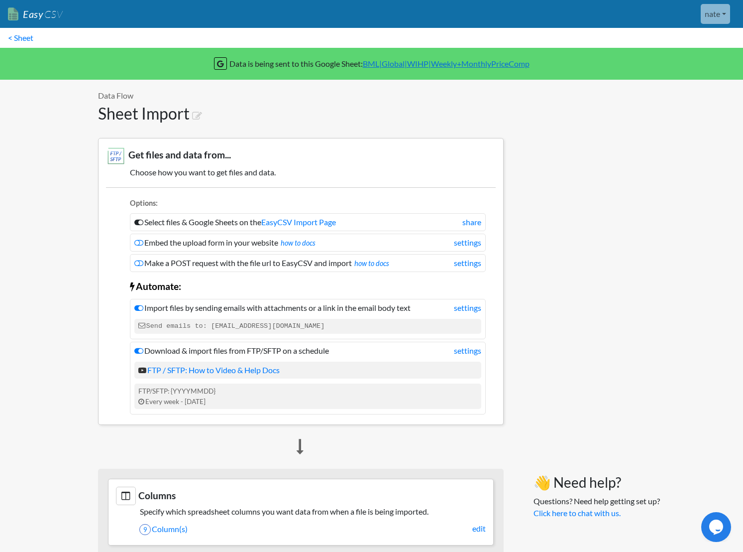
click at [33, 42] on link "< Sheet" at bounding box center [20, 38] width 41 height 20
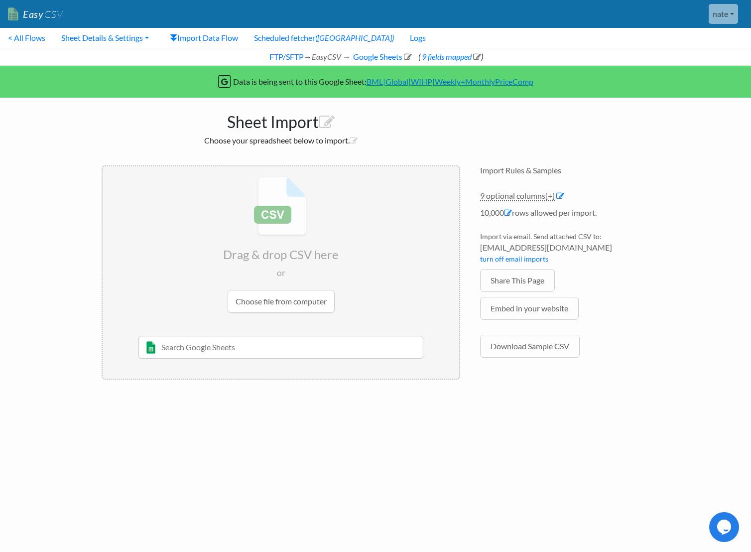
click at [33, 42] on link "< All Flows" at bounding box center [26, 38] width 53 height 20
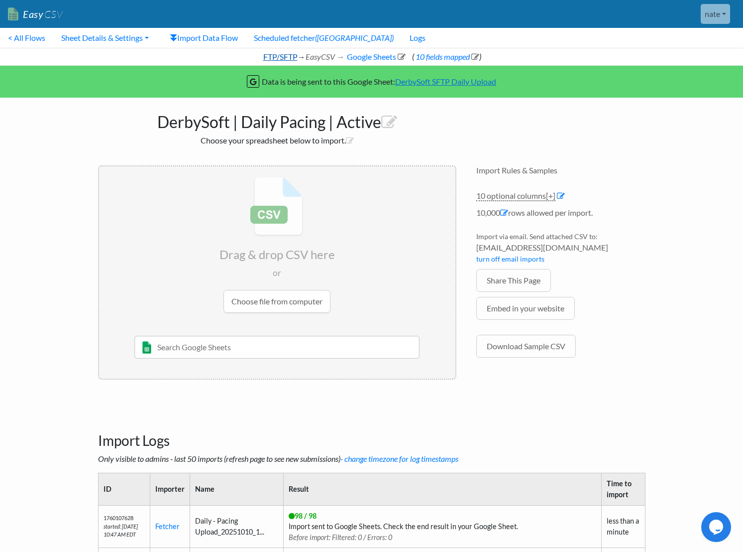
click at [280, 57] on link "FTP/SFTP" at bounding box center [280, 56] width 36 height 9
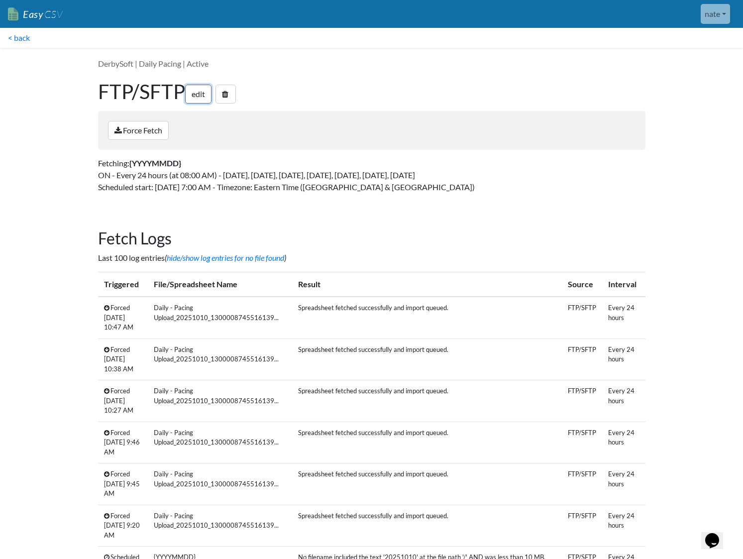
click at [194, 96] on link "edit" at bounding box center [198, 94] width 26 height 19
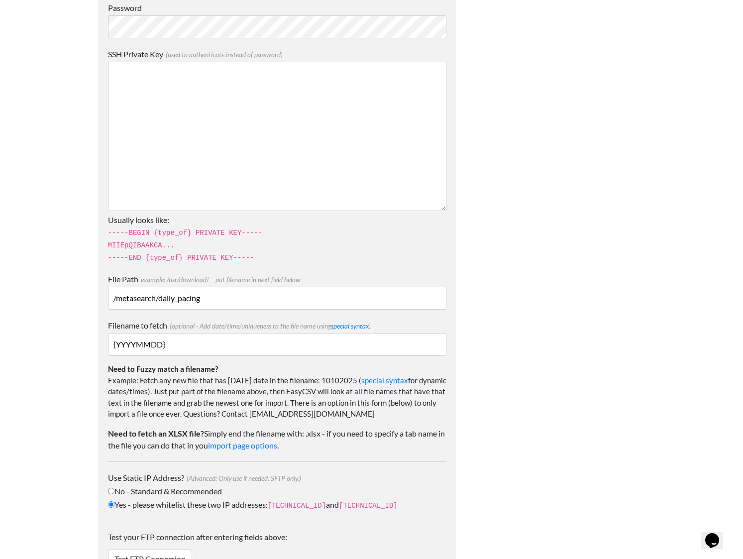
scroll to position [710, 0]
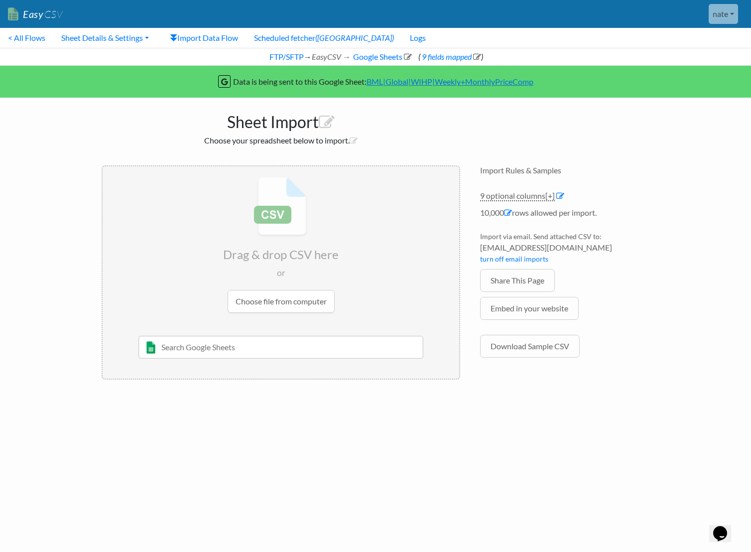
click at [319, 117] on h1 "Sheet Import" at bounding box center [281, 120] width 358 height 24
click at [321, 118] on icon at bounding box center [327, 122] width 16 height 16
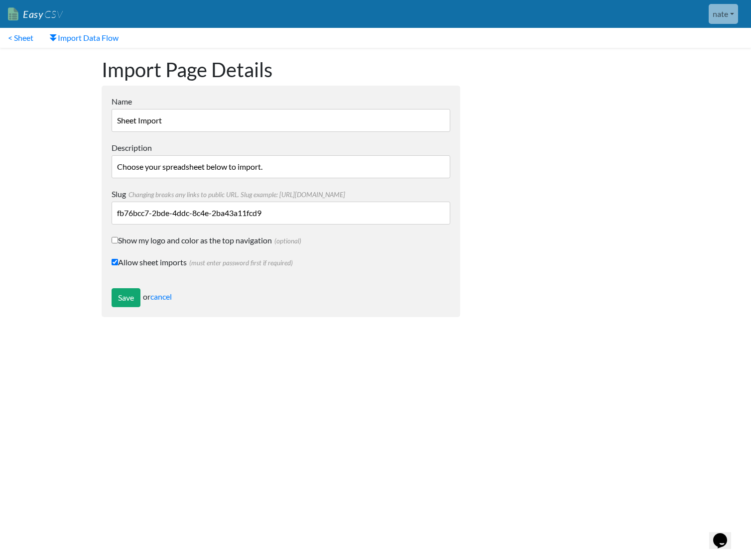
click at [288, 114] on input "Sheet Import" at bounding box center [281, 120] width 339 height 23
paste input "/metasearch/price_comp"
type input "DerbySoft | Price Comp | Active"
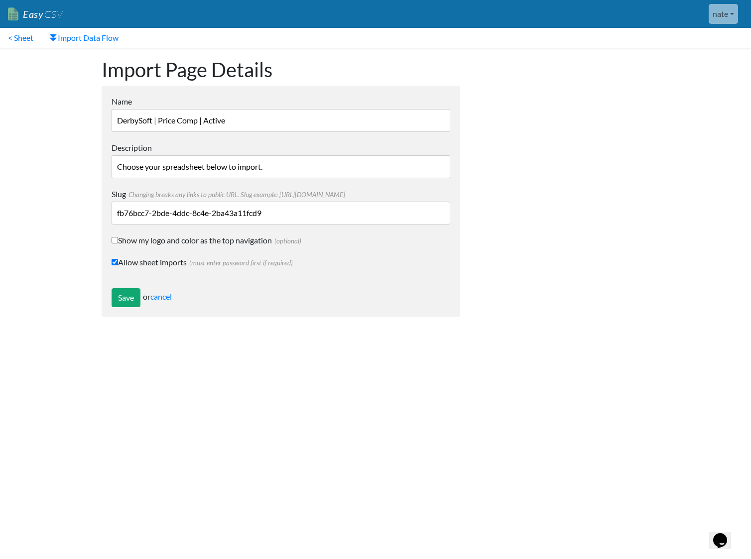
click at [192, 166] on input "Choose your spreadsheet below to import." at bounding box center [281, 166] width 339 height 23
click at [119, 300] on input "Save" at bounding box center [126, 297] width 29 height 19
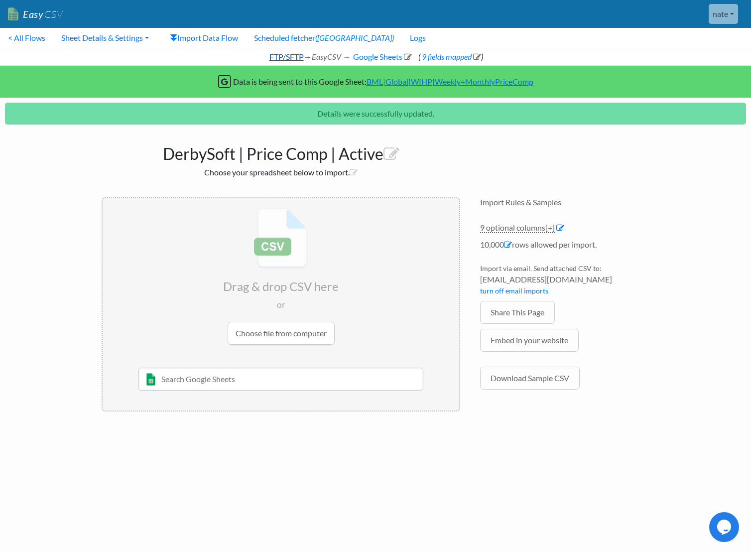
click at [291, 56] on link "FTP/SFTP" at bounding box center [286, 56] width 36 height 9
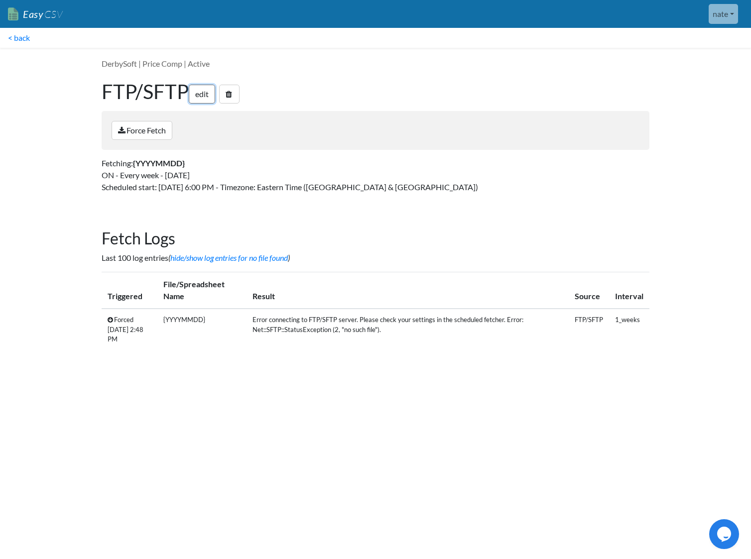
click at [210, 93] on link "edit" at bounding box center [202, 94] width 26 height 19
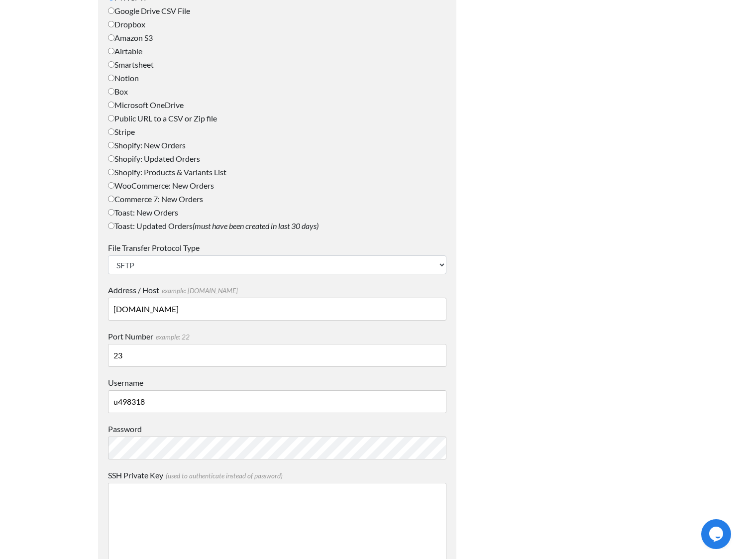
scroll to position [522, 0]
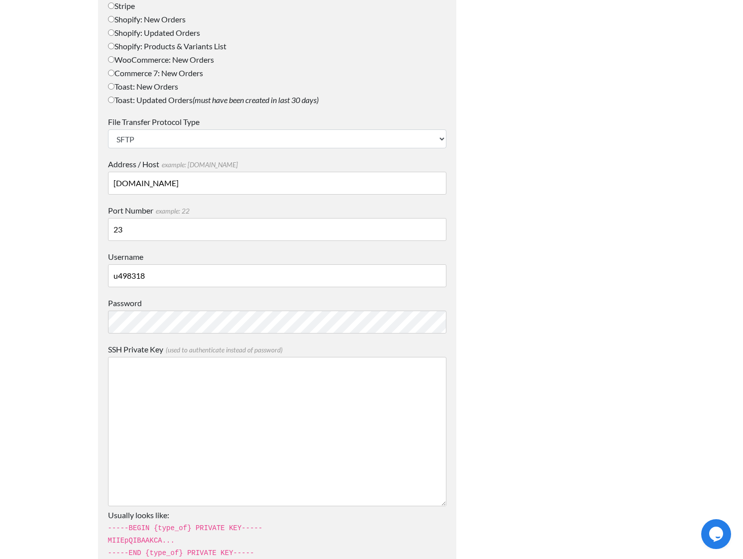
click at [232, 237] on input "23" at bounding box center [277, 229] width 339 height 23
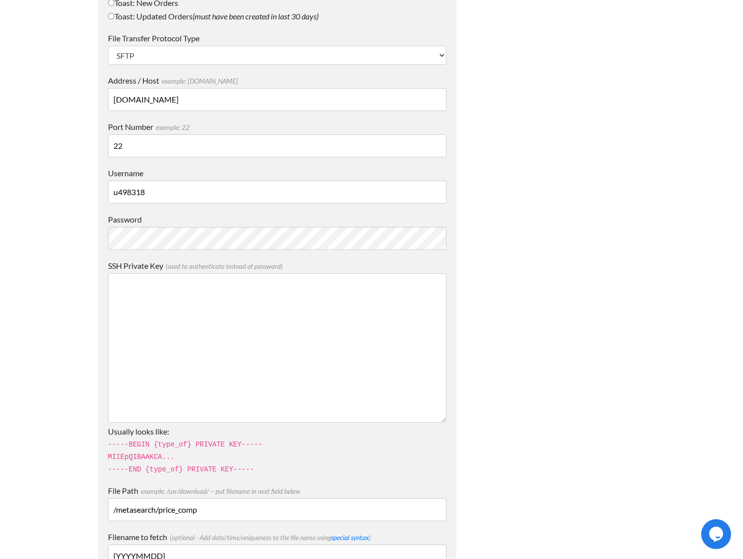
type input "22"
click at [470, 268] on div at bounding box center [560, 367] width 189 height 1850
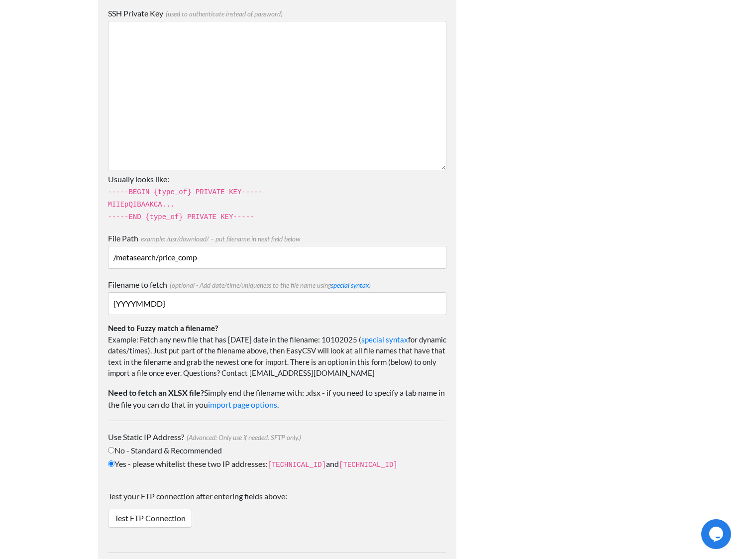
scroll to position [1345, 0]
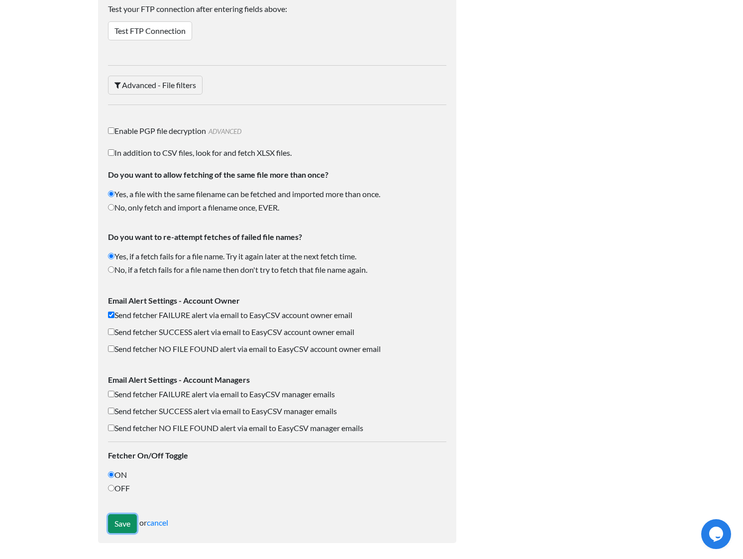
click at [114, 521] on input "Save" at bounding box center [122, 523] width 29 height 19
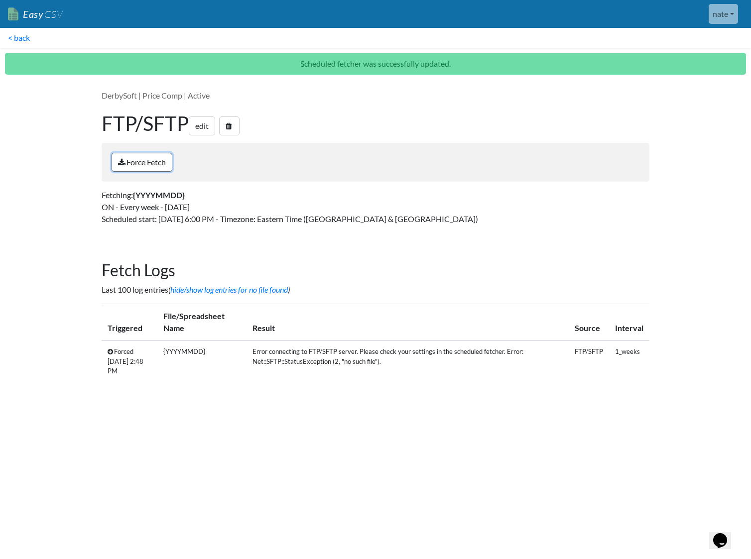
click at [156, 161] on link "Force Fetch" at bounding box center [142, 162] width 61 height 19
click at [79, 247] on body "Easy CSV nate Brightly Media Labs All Flows All CSV Generators Business & Plan …" at bounding box center [375, 200] width 751 height 400
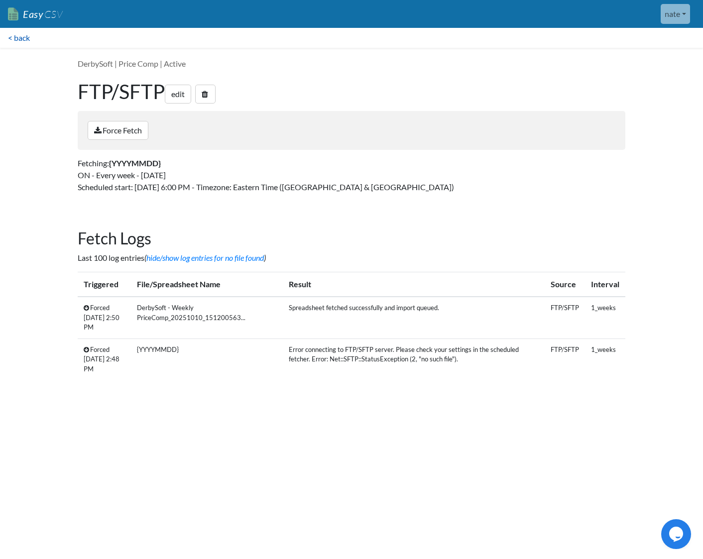
click at [18, 43] on link "< back" at bounding box center [19, 38] width 38 height 20
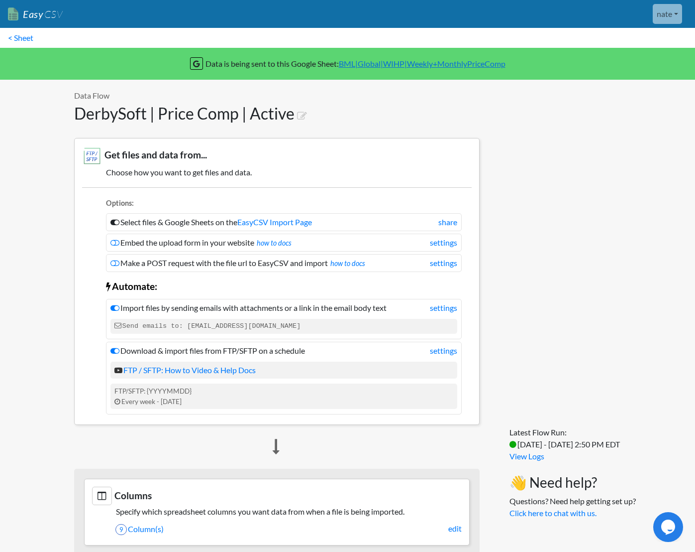
scroll to position [180, 0]
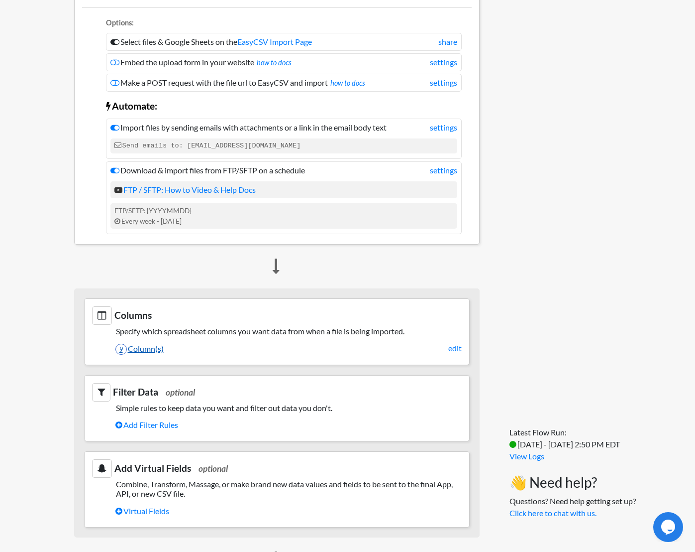
click at [150, 348] on link "9 Column(s)" at bounding box center [288, 348] width 346 height 17
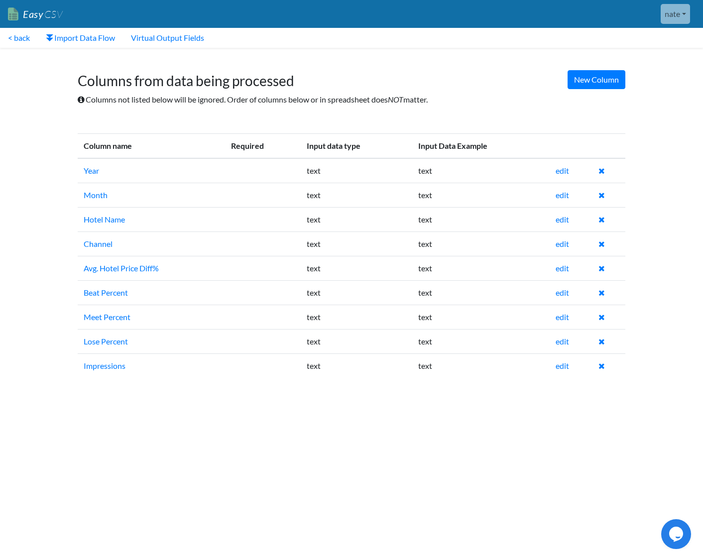
click at [331, 65] on h1 "Columns from data being processed" at bounding box center [352, 76] width 548 height 27
click at [14, 39] on link "< back" at bounding box center [19, 38] width 38 height 20
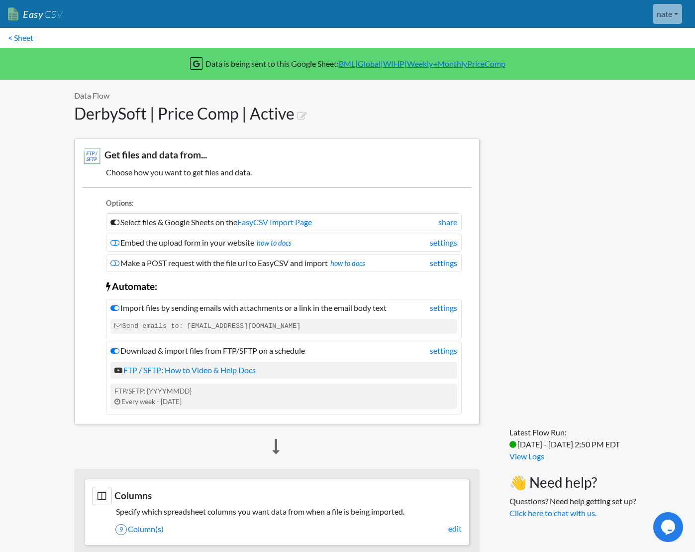
click at [14, 39] on link "< Sheet" at bounding box center [20, 38] width 41 height 20
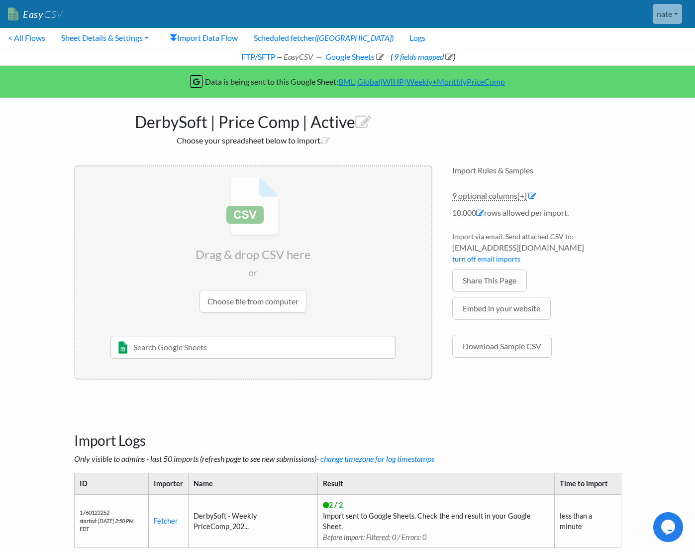
click at [14, 40] on link "< All Flows" at bounding box center [26, 38] width 53 height 20
